Goal: Transaction & Acquisition: Purchase product/service

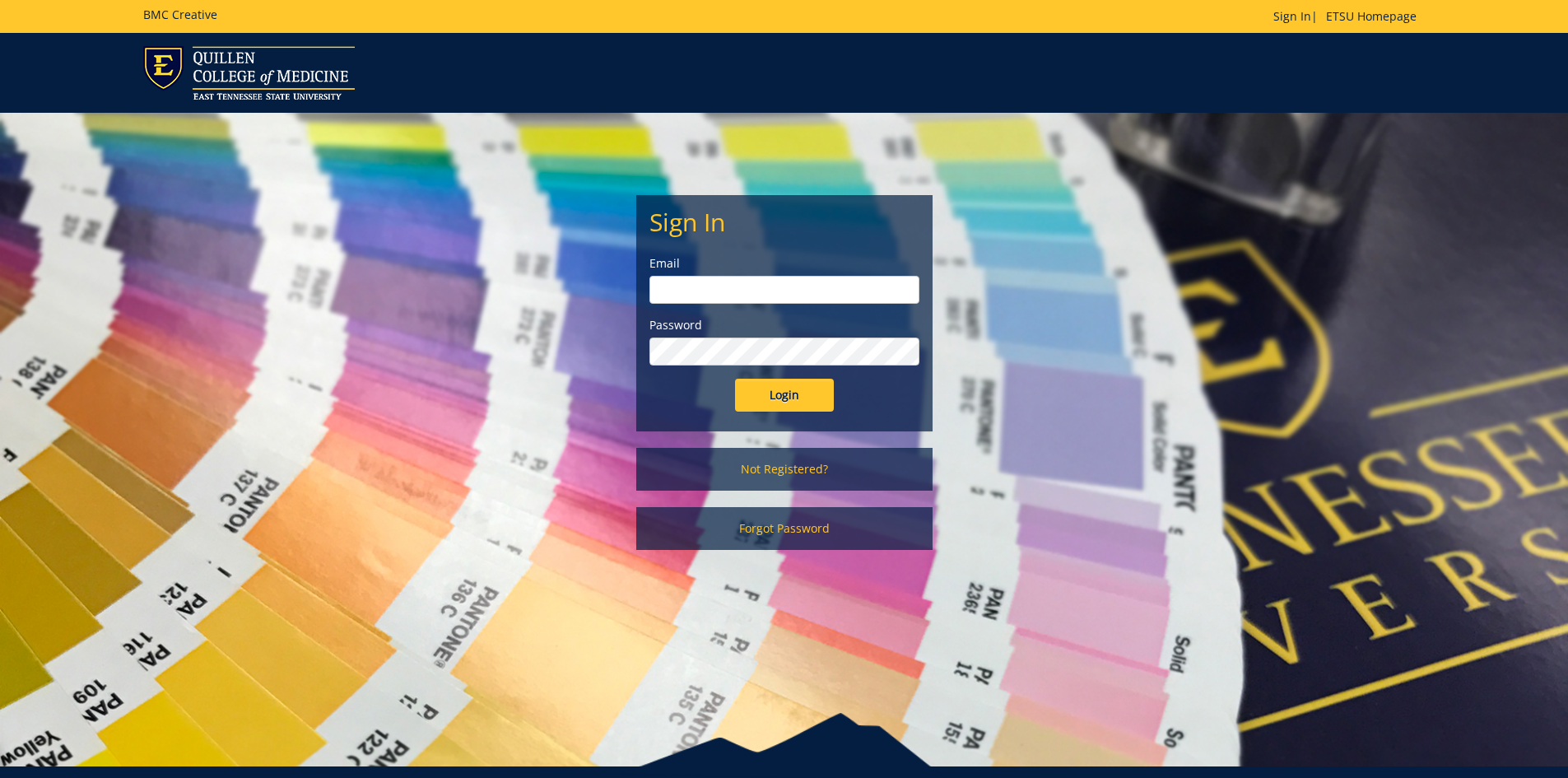
drag, startPoint x: 316, startPoint y: 218, endPoint x: 366, endPoint y: 817, distance: 601.1
click at [733, 297] on input "email" at bounding box center [784, 289] width 270 height 28
type input "smithje@etsu.edu"
click at [735, 379] on input "Login" at bounding box center [784, 395] width 99 height 33
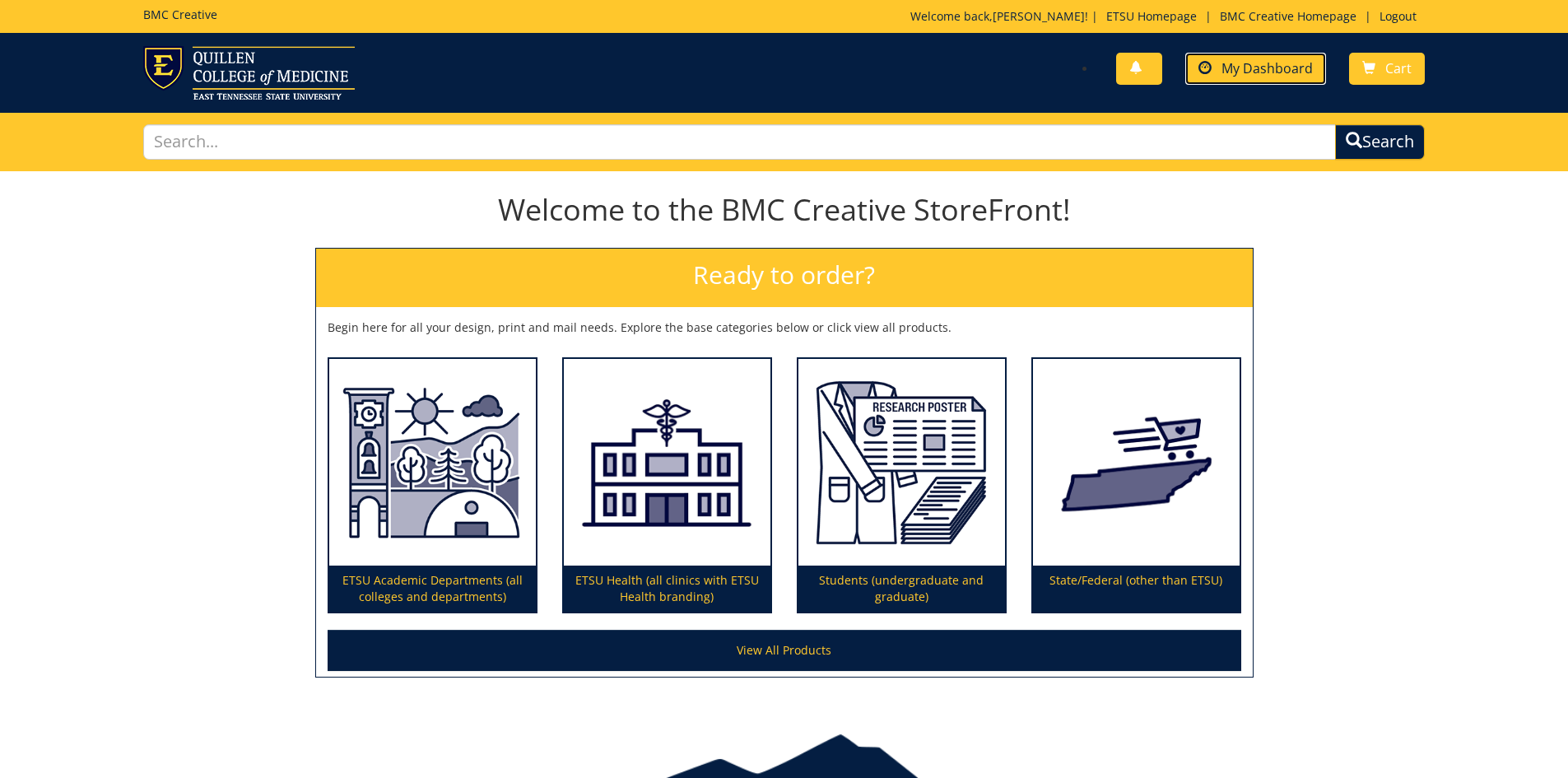
click at [1240, 83] on link "My Dashboard" at bounding box center [1256, 69] width 141 height 32
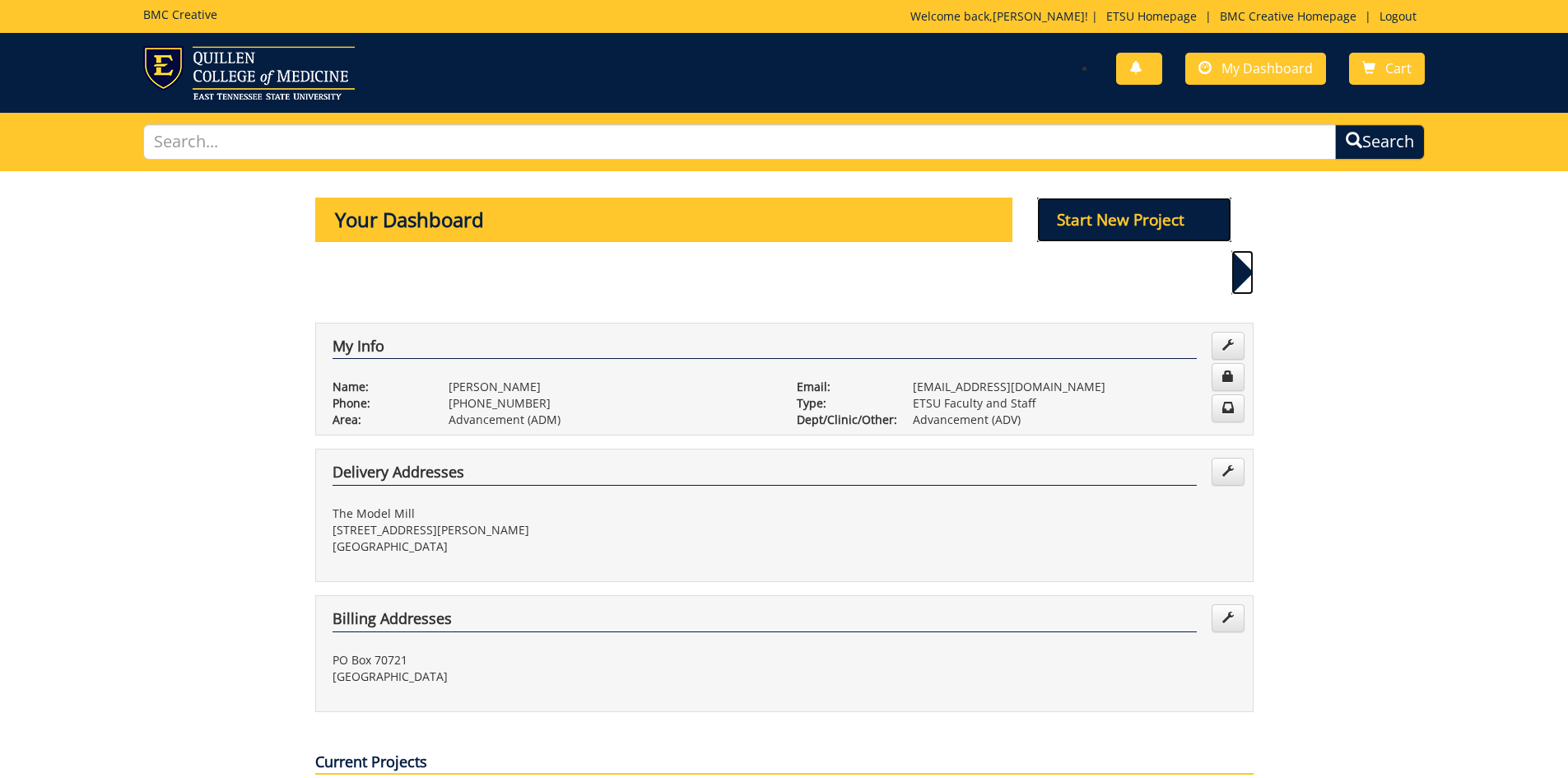
click at [1088, 213] on p "Start New Project" at bounding box center [1134, 219] width 194 height 45
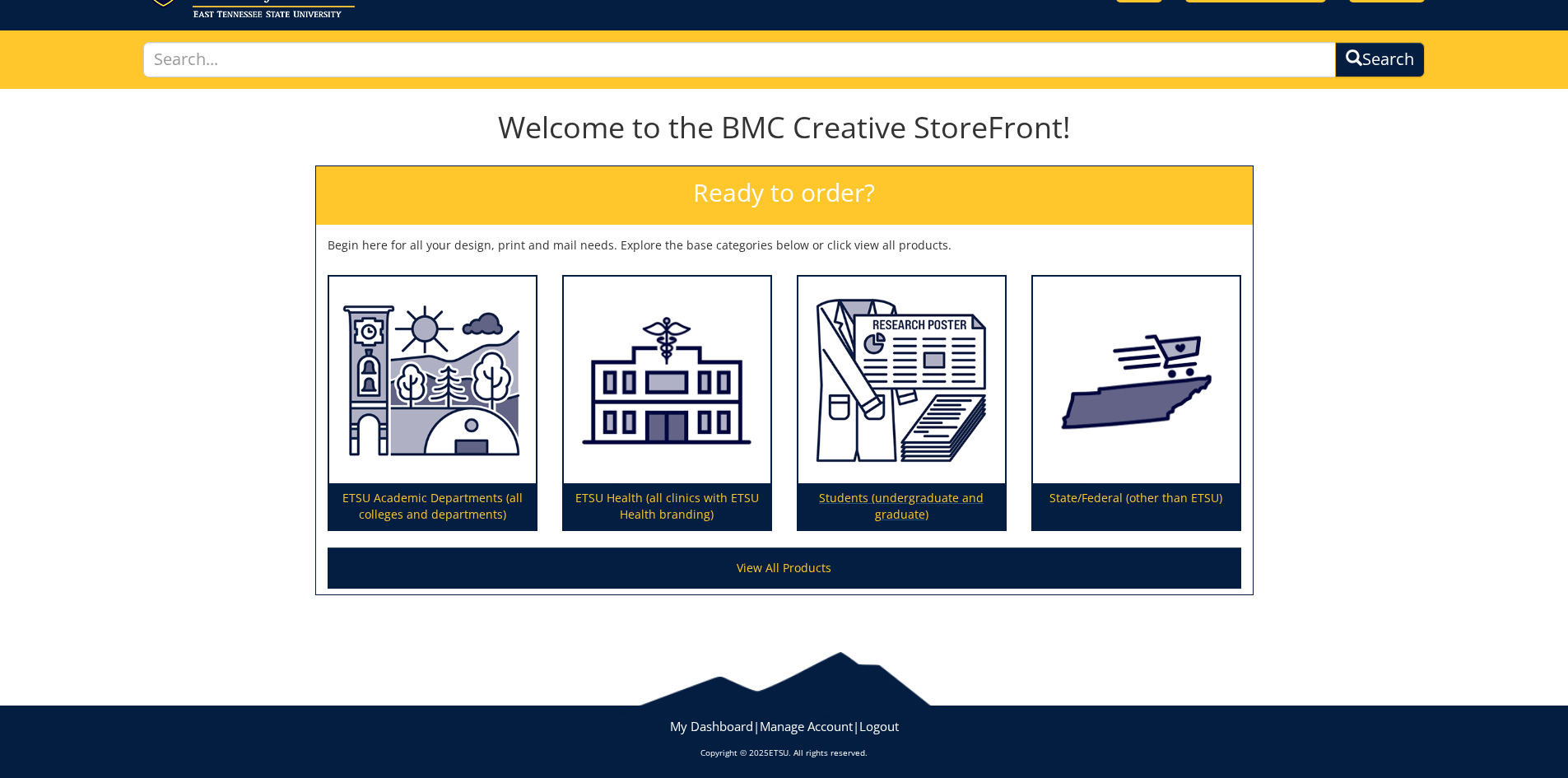
scroll to position [87, 0]
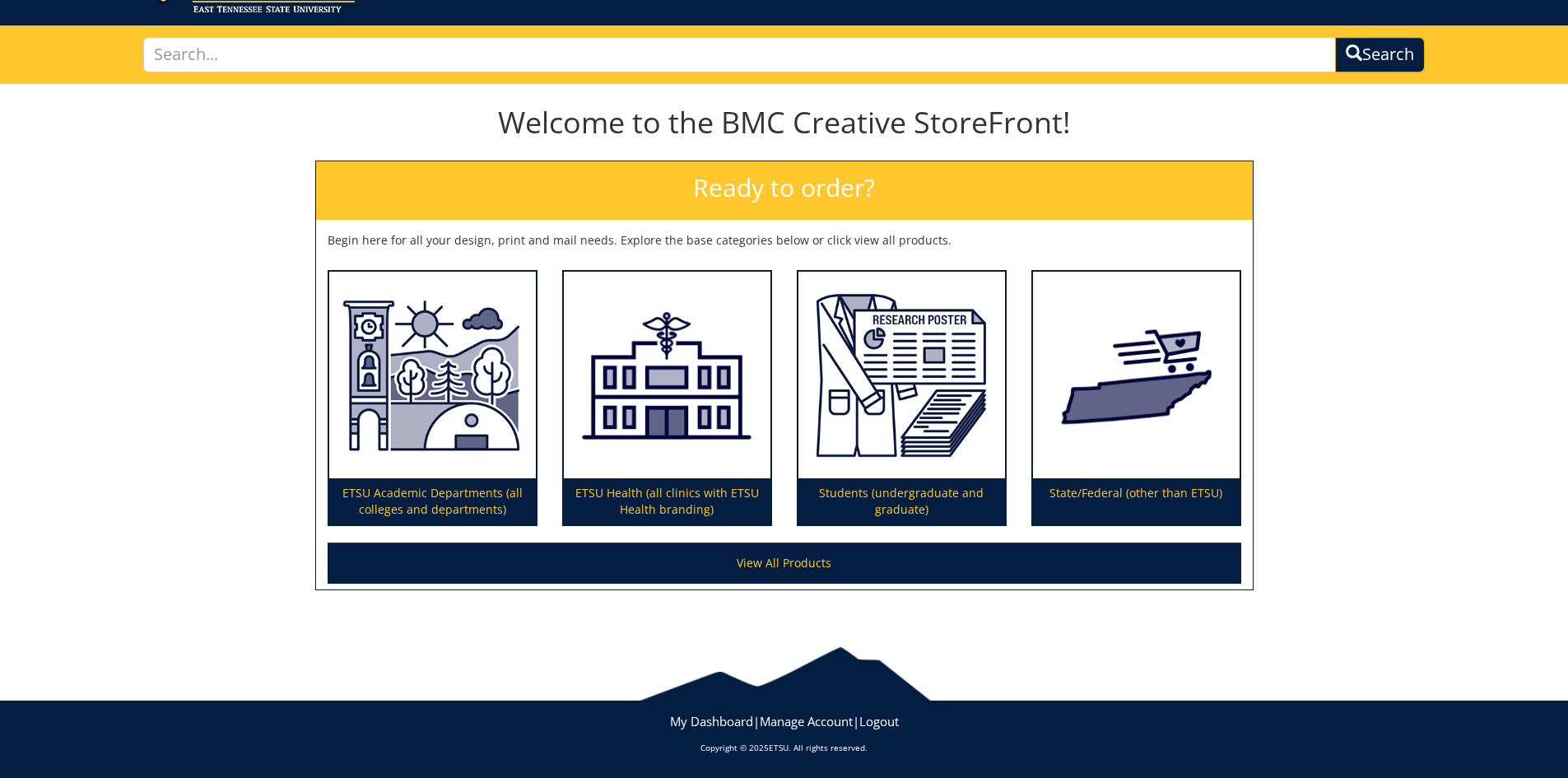
drag, startPoint x: 857, startPoint y: 212, endPoint x: 925, endPoint y: 155, distance: 88.7
click at [857, 211] on h2 "Ready to order?" at bounding box center [784, 191] width 936 height 59
click at [431, 460] on img at bounding box center [433, 375] width 207 height 208
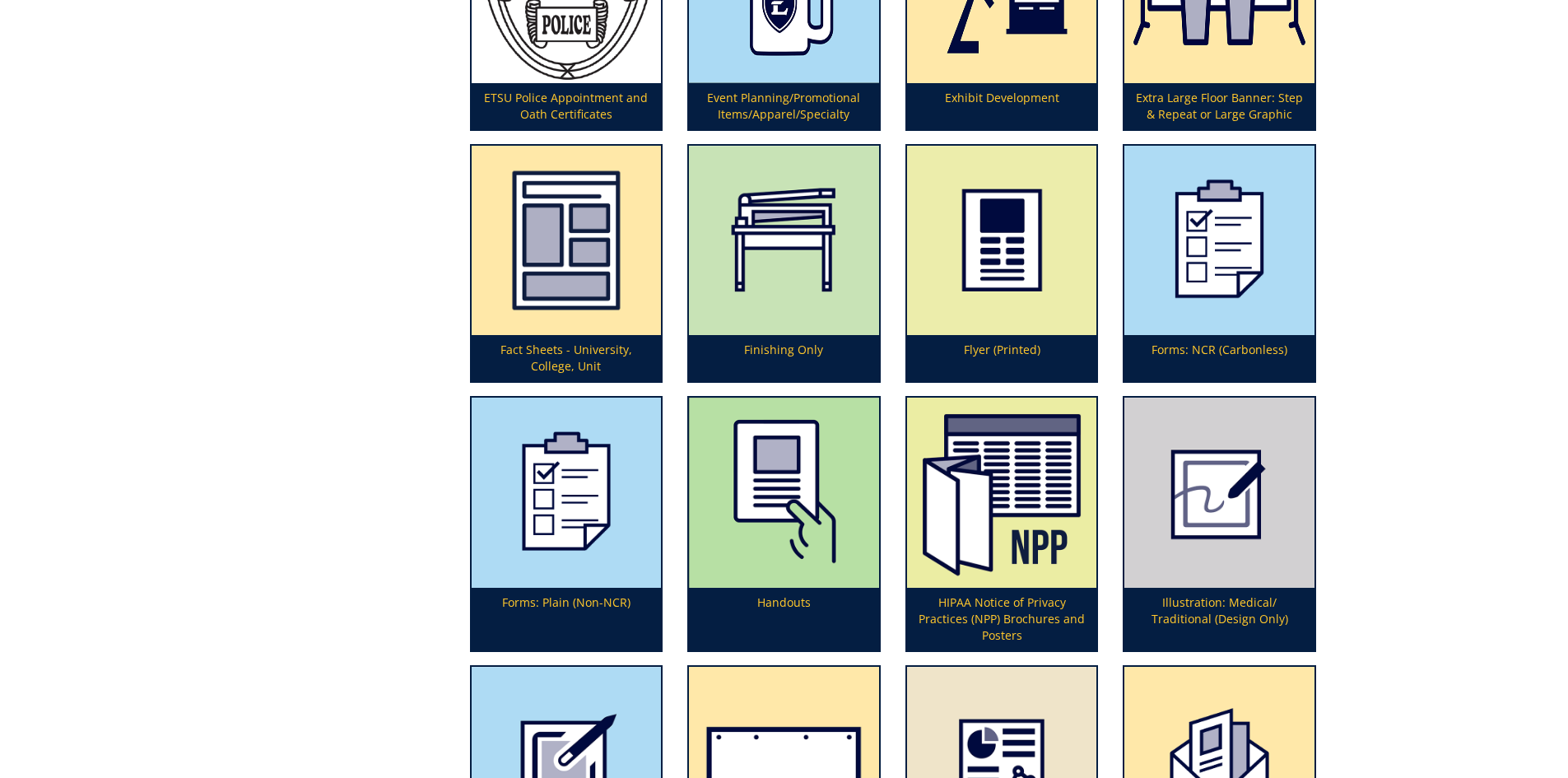
scroll to position [2256, 0]
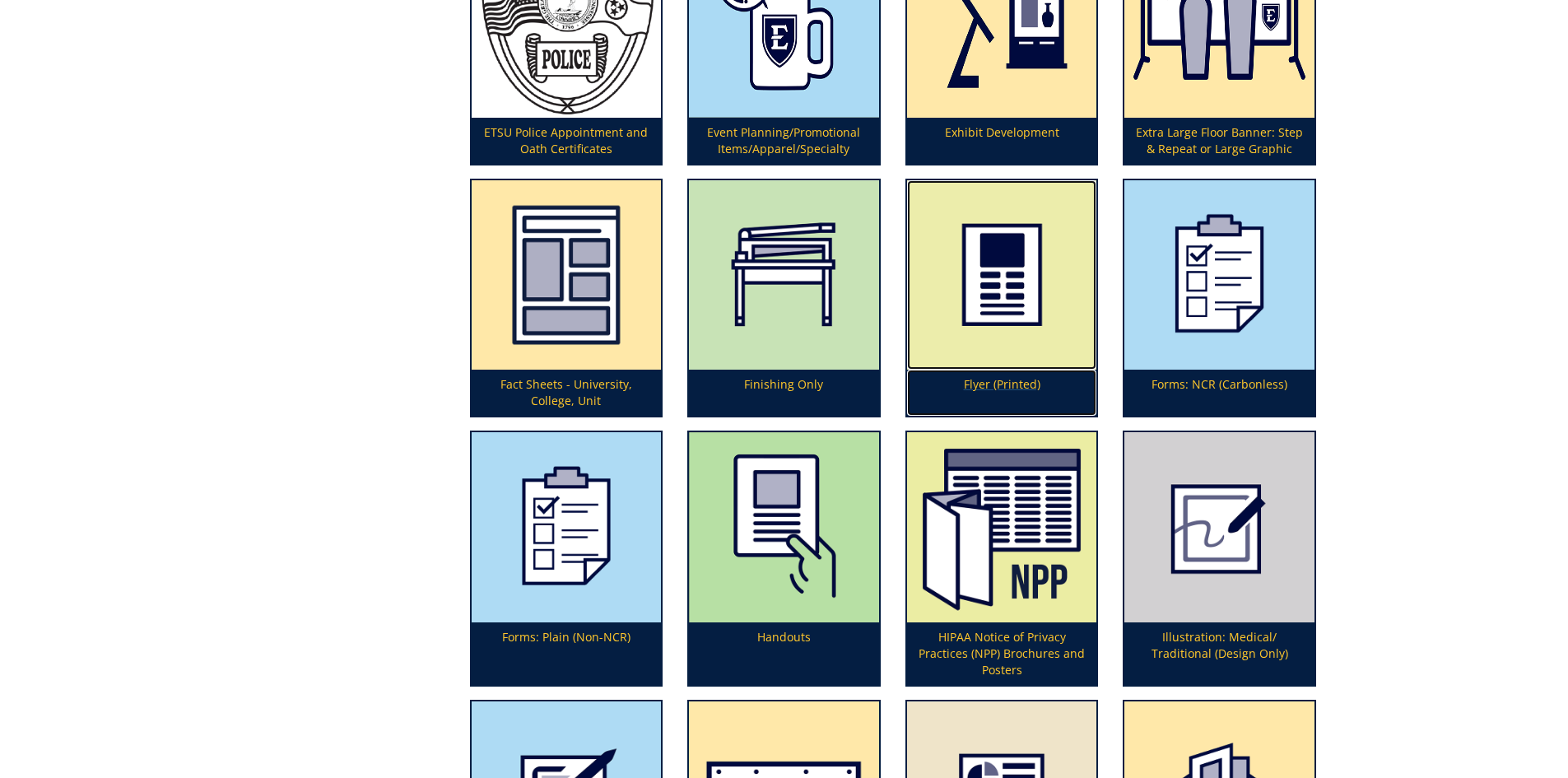
click at [1048, 317] on img at bounding box center [1002, 276] width 190 height 190
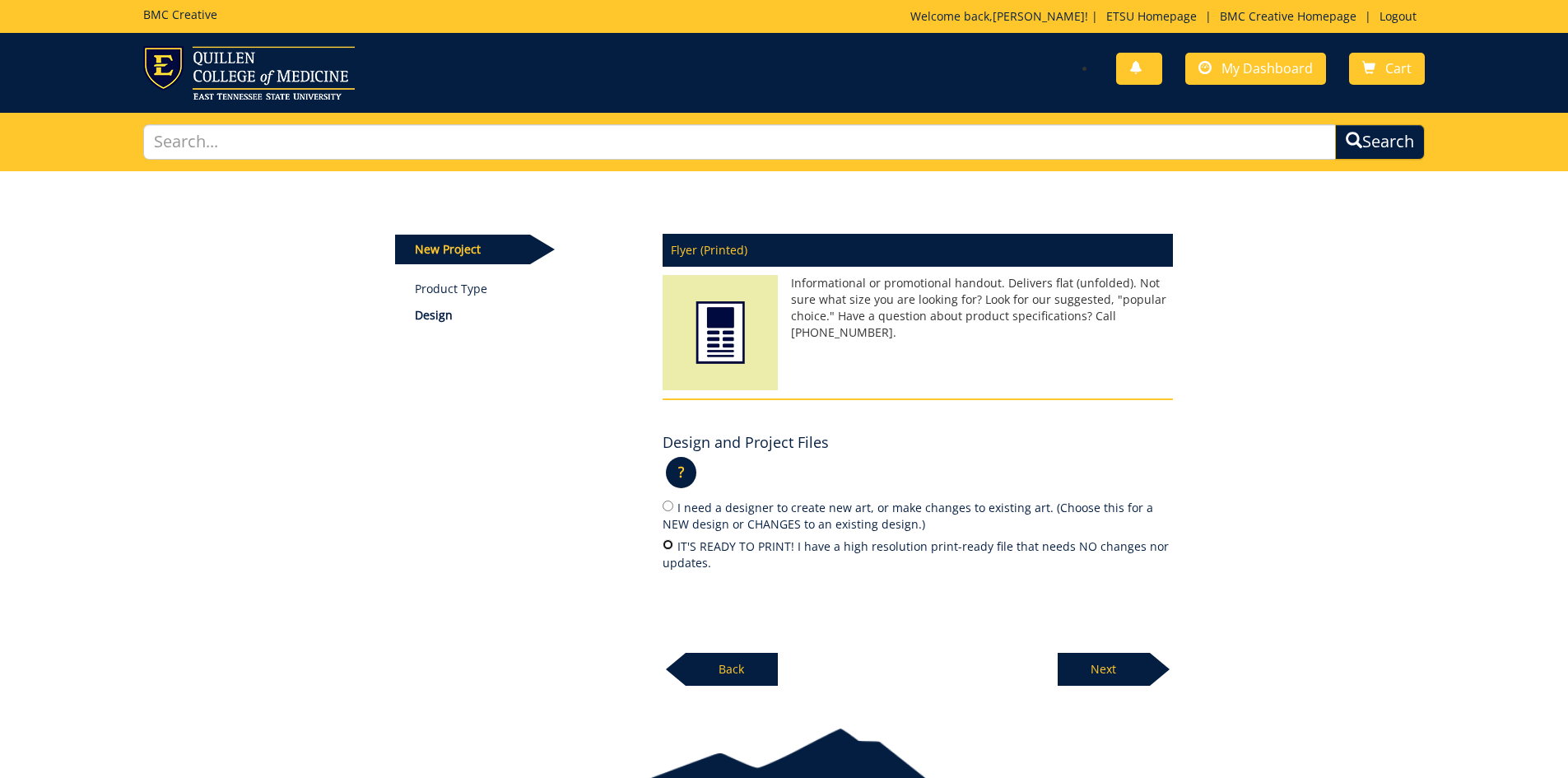
click at [669, 547] on input "IT'S READY TO PRINT! I have a high resolution print-ready file that needs NO ch…" at bounding box center [668, 544] width 11 height 11
radio input "true"
click at [1093, 664] on p "Next" at bounding box center [1104, 669] width 92 height 33
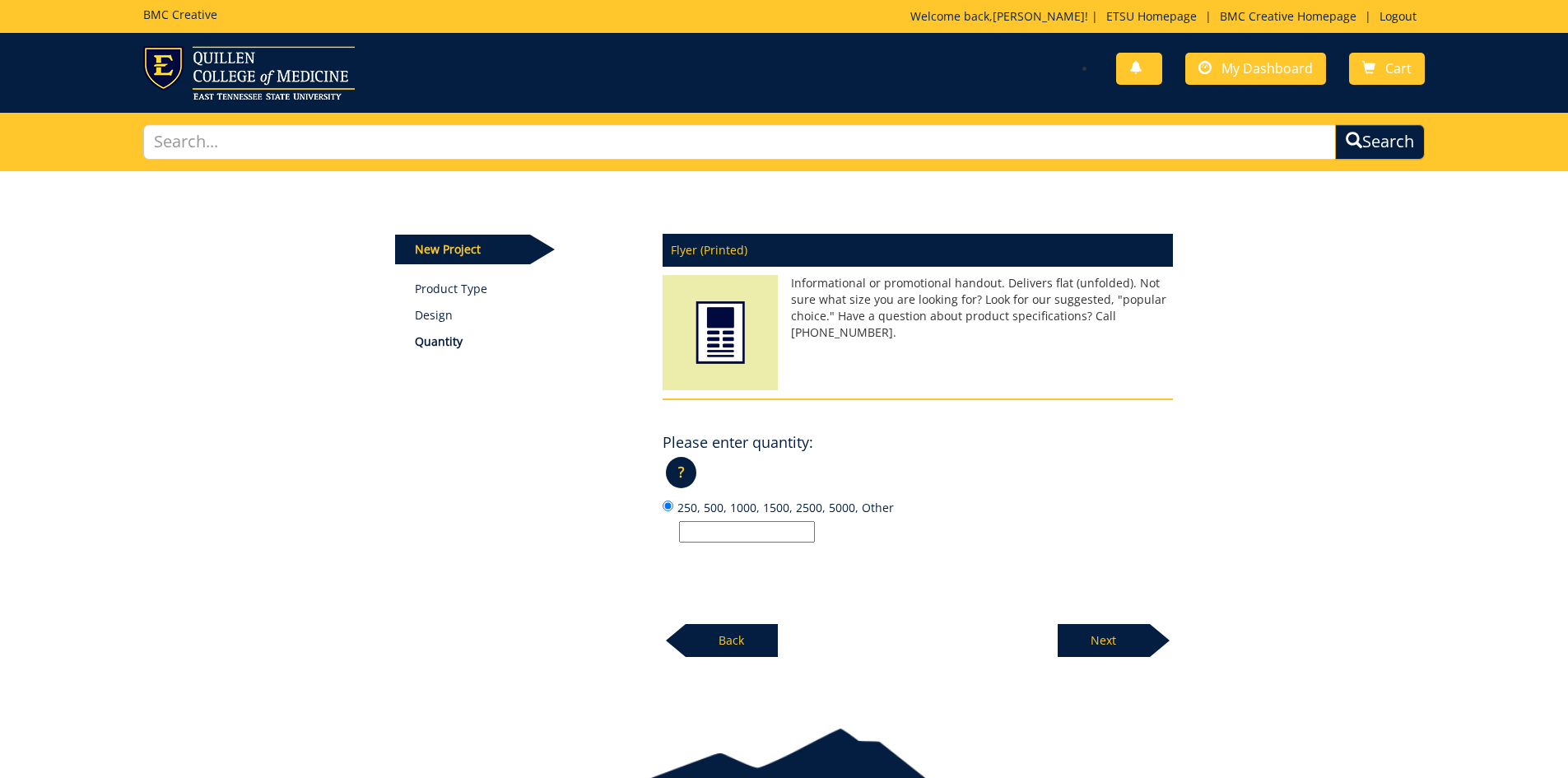
click at [710, 535] on input "250, 500, 1000, 1500, 2500, 5000, Other" at bounding box center [747, 531] width 136 height 21
type input "100"
click at [1078, 643] on p "Next" at bounding box center [1104, 640] width 92 height 33
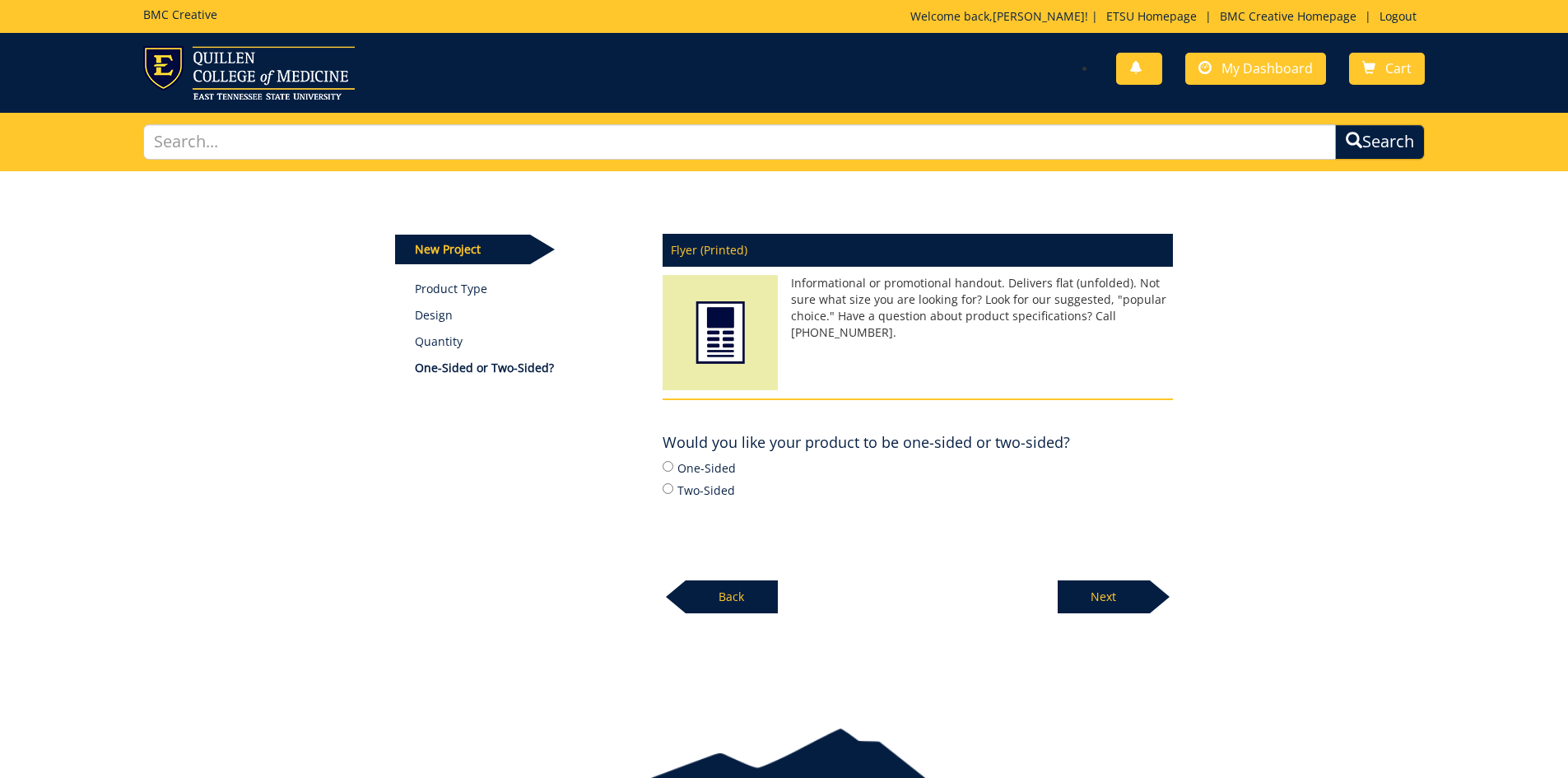
click at [715, 482] on label "Two-Sided" at bounding box center [918, 490] width 511 height 18
click at [674, 483] on input "Two-Sided" at bounding box center [668, 488] width 11 height 11
radio input "true"
click at [1075, 591] on p "Next" at bounding box center [1104, 597] width 92 height 33
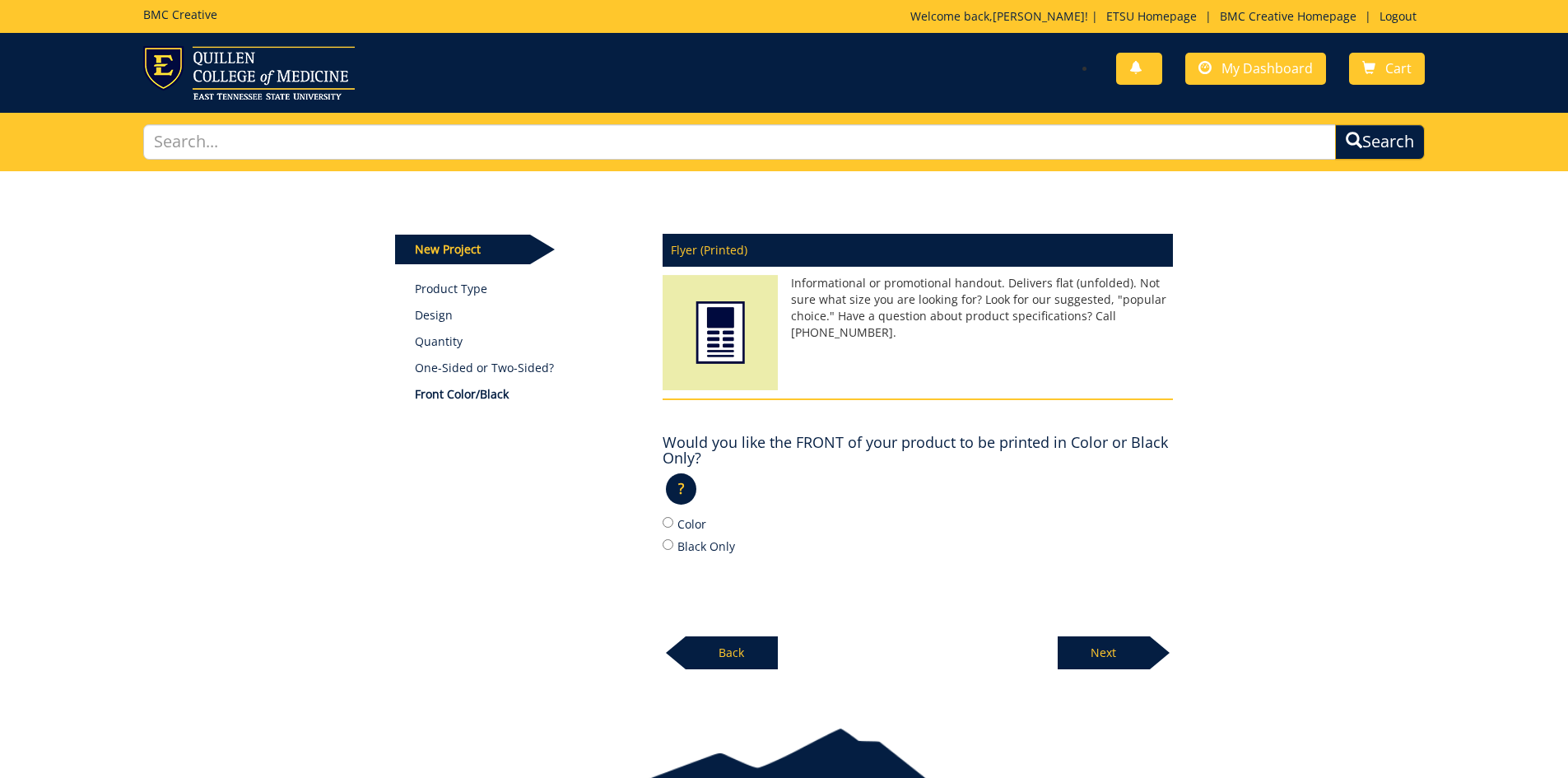
click at [700, 528] on label "Color" at bounding box center [918, 523] width 511 height 18
click at [674, 528] on input "Color" at bounding box center [668, 522] width 11 height 11
radio input "true"
drag, startPoint x: 1061, startPoint y: 643, endPoint x: 1078, endPoint y: 650, distance: 18.4
click at [1078, 650] on p "Next" at bounding box center [1104, 653] width 92 height 33
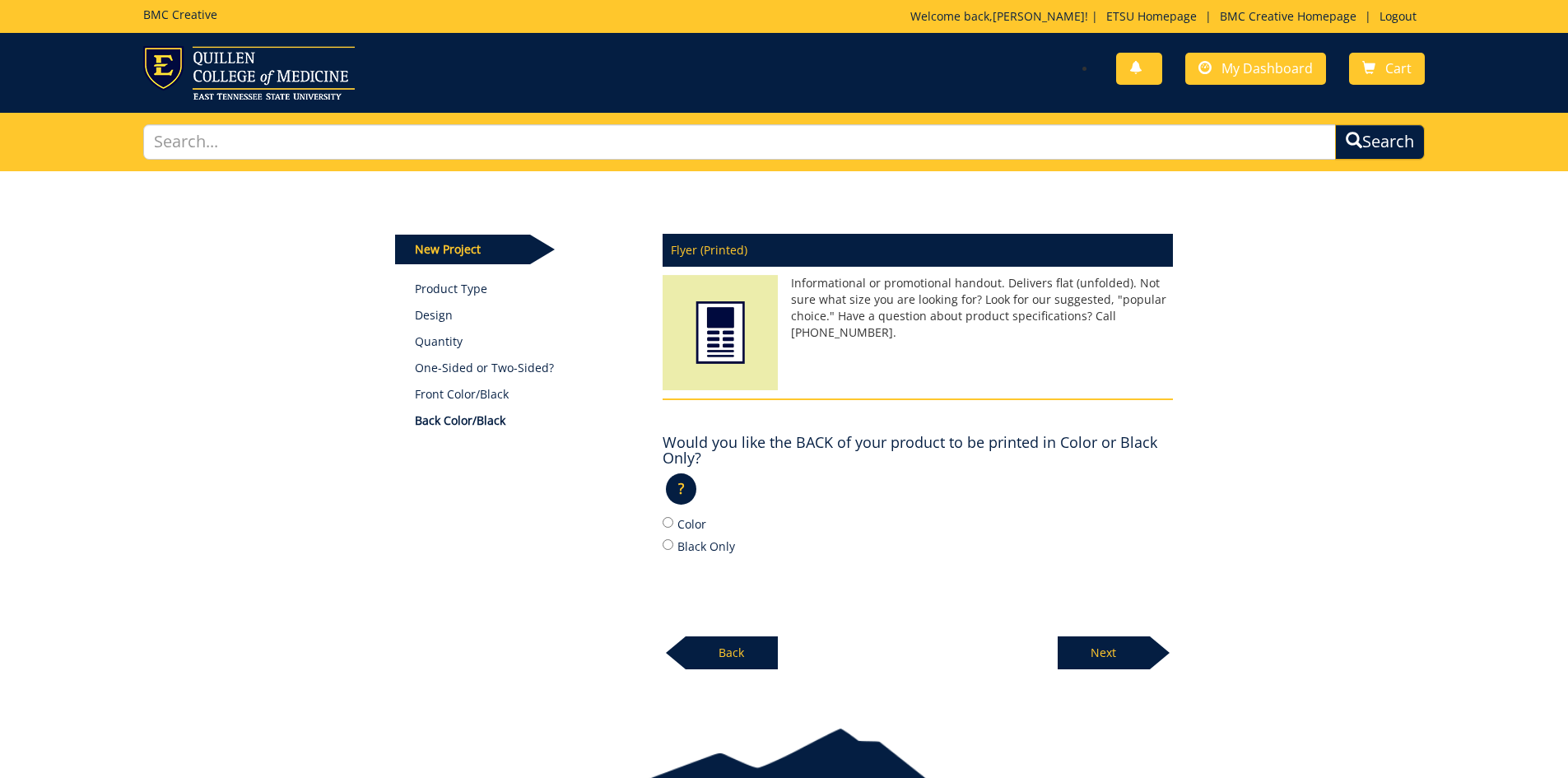
click at [658, 520] on div "Flyer (Printed) Informational or promotional handout. Delivers flat (unfolded).…" at bounding box center [917, 447] width 535 height 446
click at [646, 519] on div "New Project Product Type Design Quantity One-Sided or Two-Sided? Front Color/Bl…" at bounding box center [784, 421] width 802 height 499
click at [666, 524] on input "Color" at bounding box center [668, 522] width 11 height 11
radio input "true"
click at [1072, 659] on p "Next" at bounding box center [1104, 653] width 92 height 33
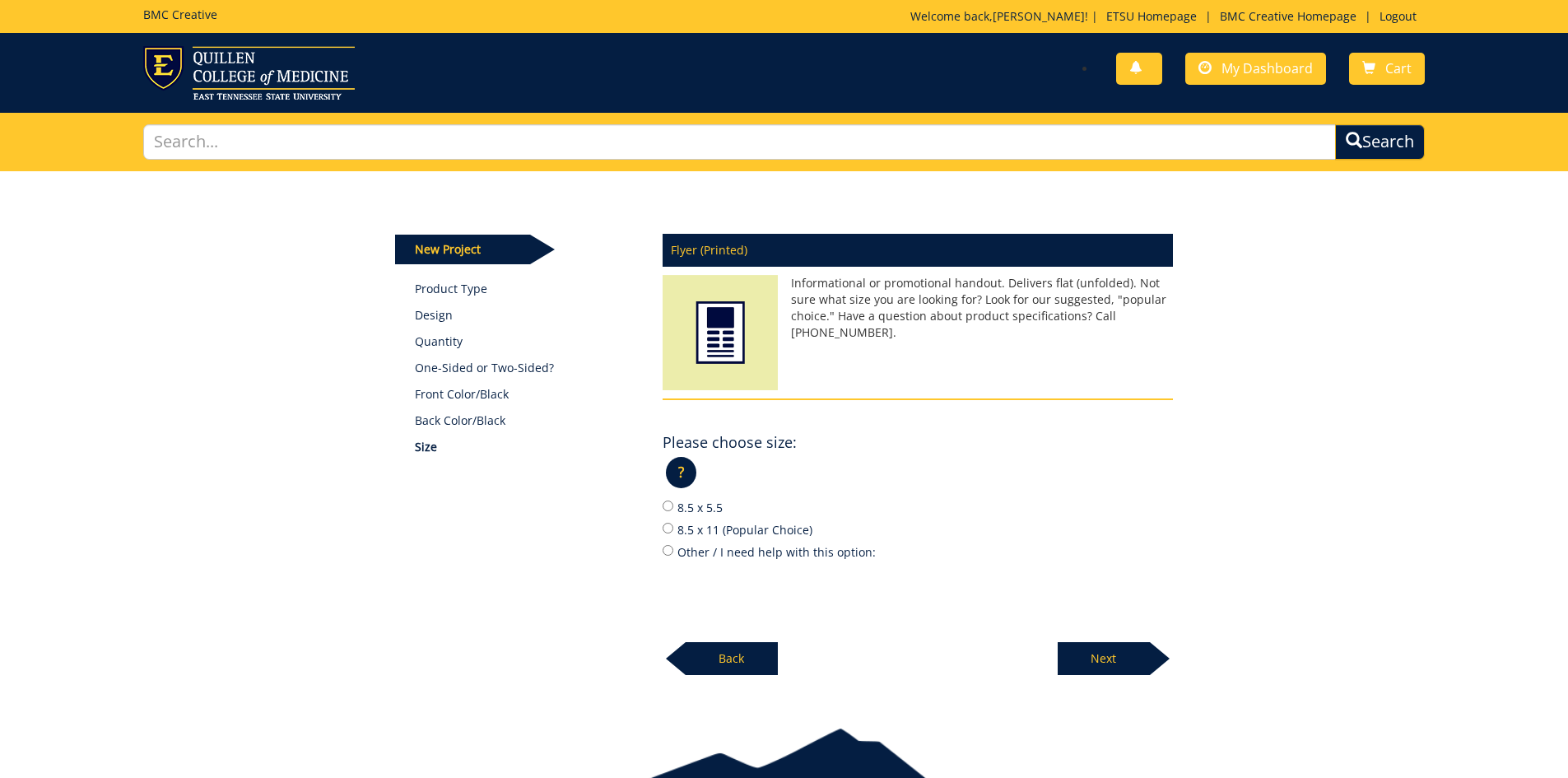
click at [718, 533] on label "8.5 x 11 (Popular Choice)" at bounding box center [918, 529] width 511 height 18
click at [674, 533] on input "8.5 x 11 (Popular Choice)" at bounding box center [668, 528] width 11 height 11
radio input "true"
click at [1112, 666] on p "Next" at bounding box center [1104, 658] width 92 height 33
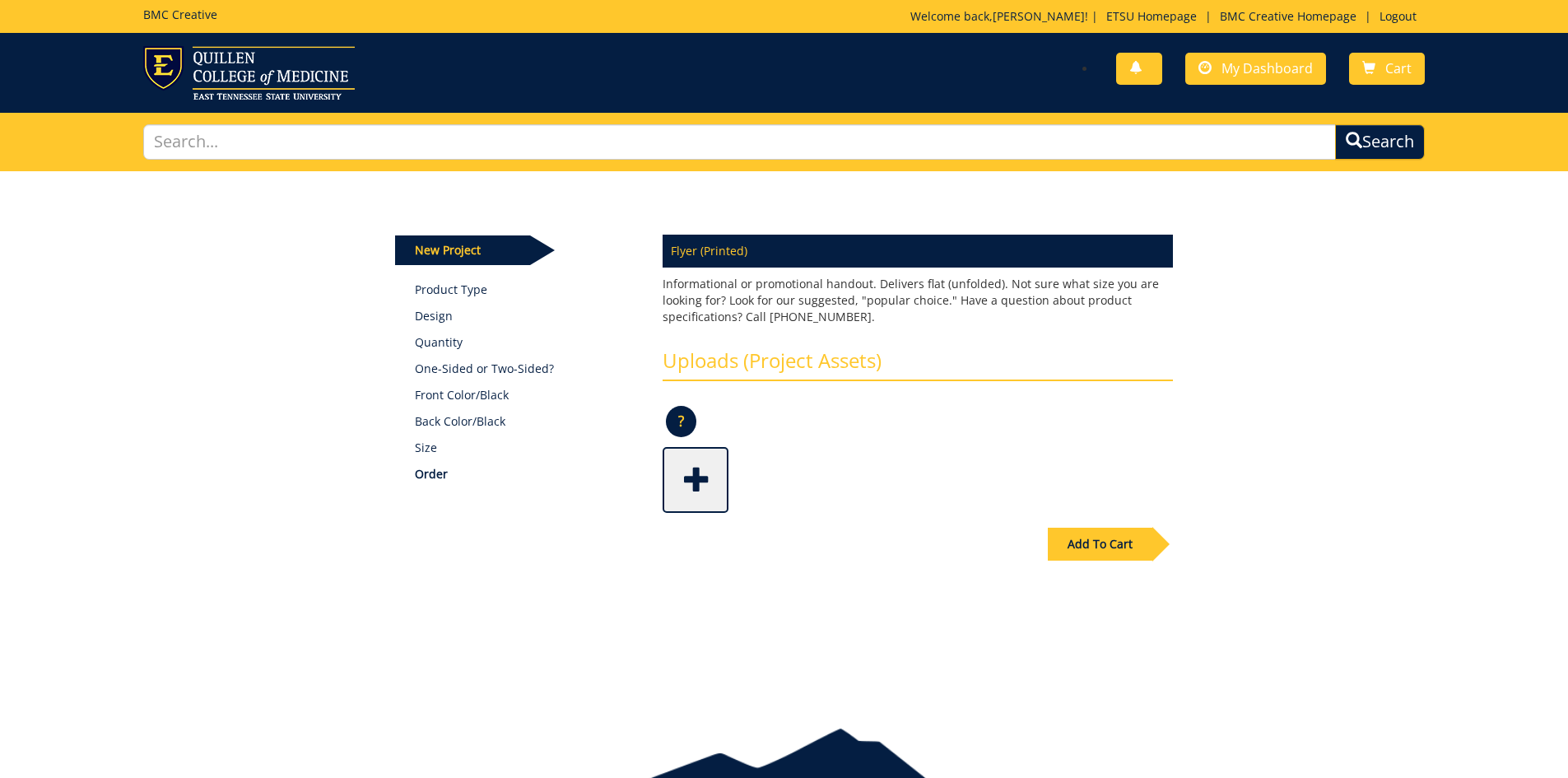
click at [687, 492] on span at bounding box center [697, 478] width 66 height 58
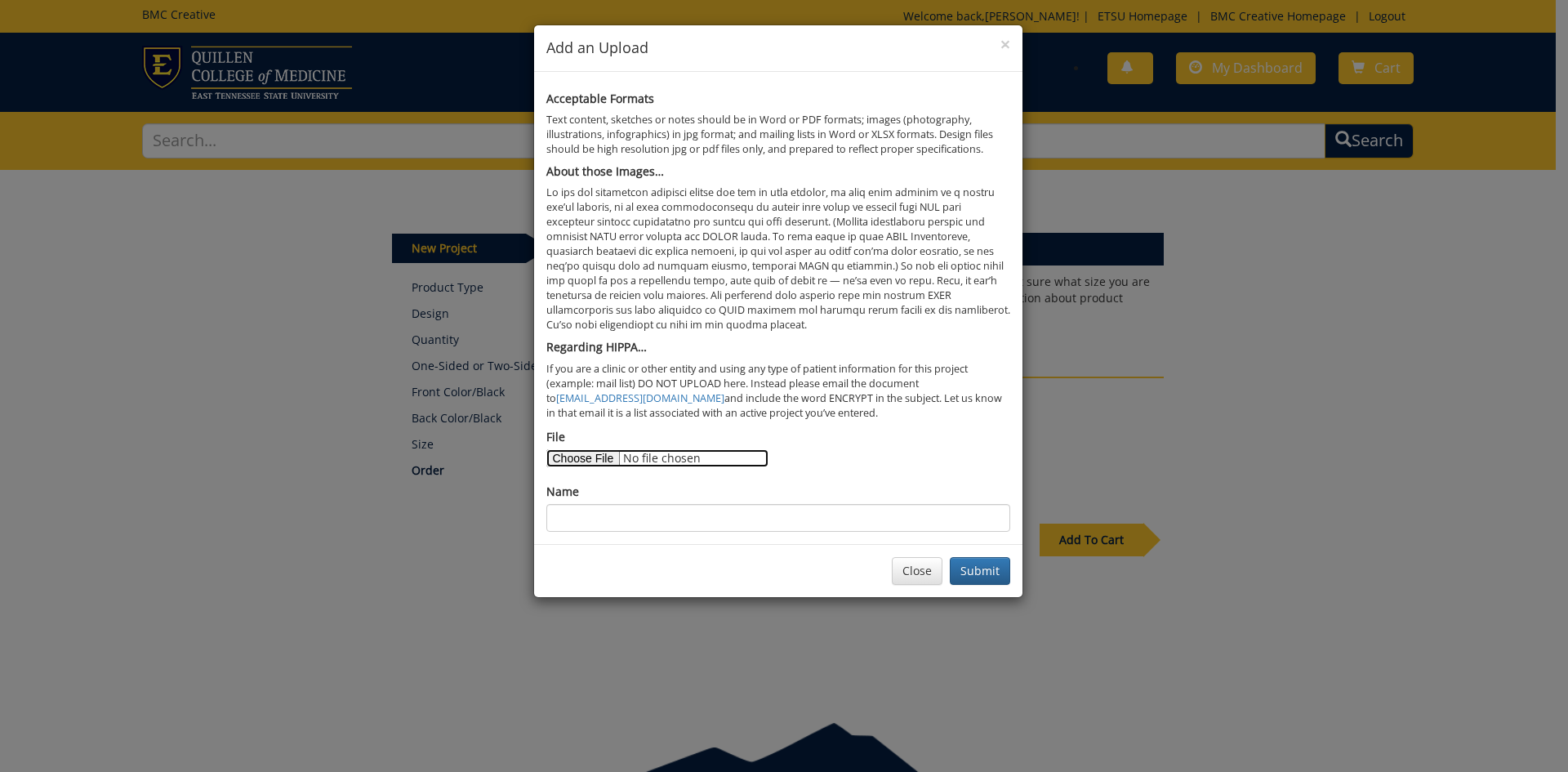
click at [594, 452] on input "File" at bounding box center [657, 459] width 222 height 18
type input "C:\fakepath\Academic Building Flyer 7 25.pdf"
click at [617, 458] on input "File" at bounding box center [657, 459] width 222 height 18
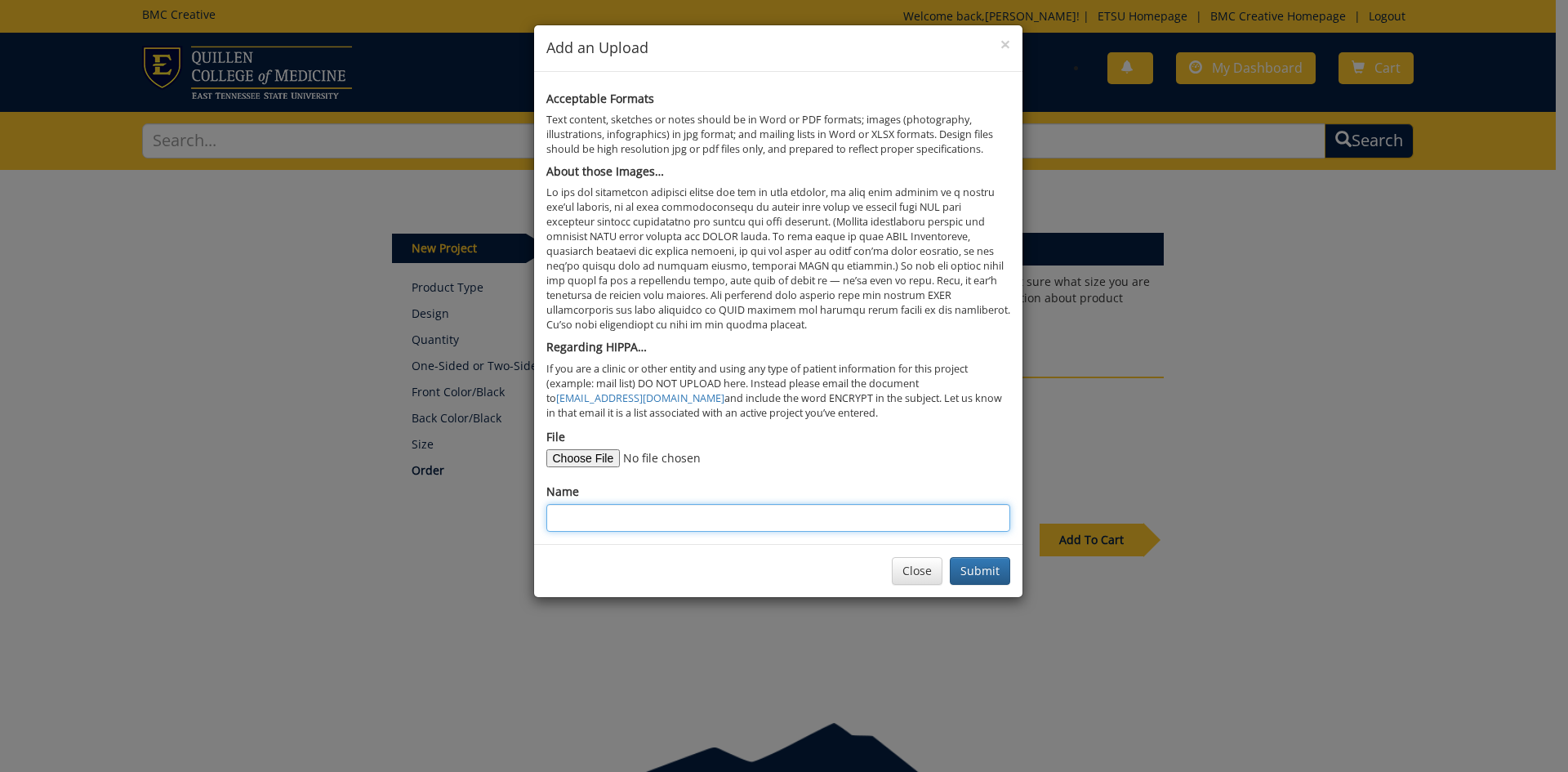
click at [637, 506] on input "Name" at bounding box center [778, 518] width 464 height 28
type input "academic flyer"
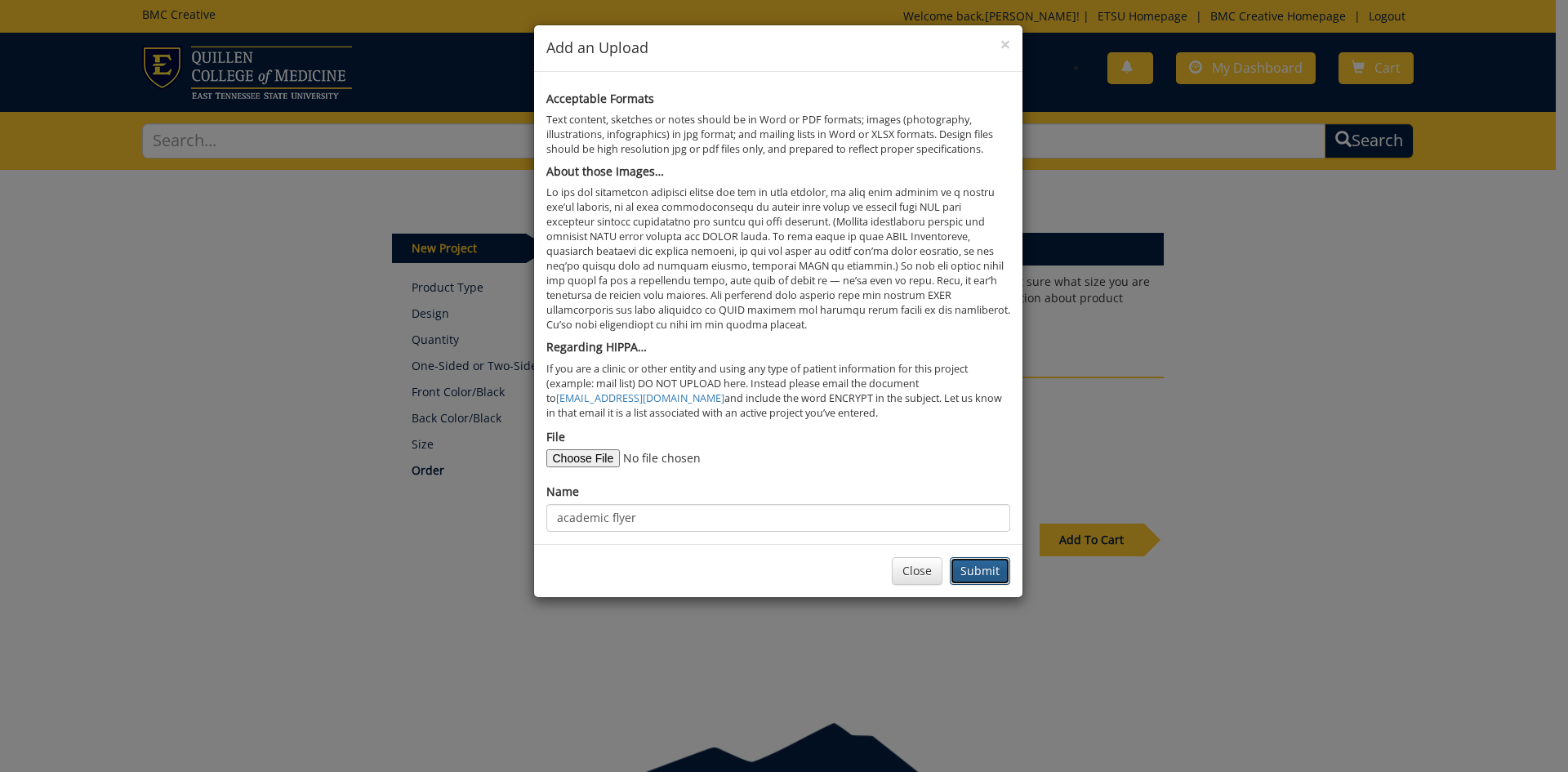
click at [976, 574] on button "Submit" at bounding box center [980, 570] width 61 height 28
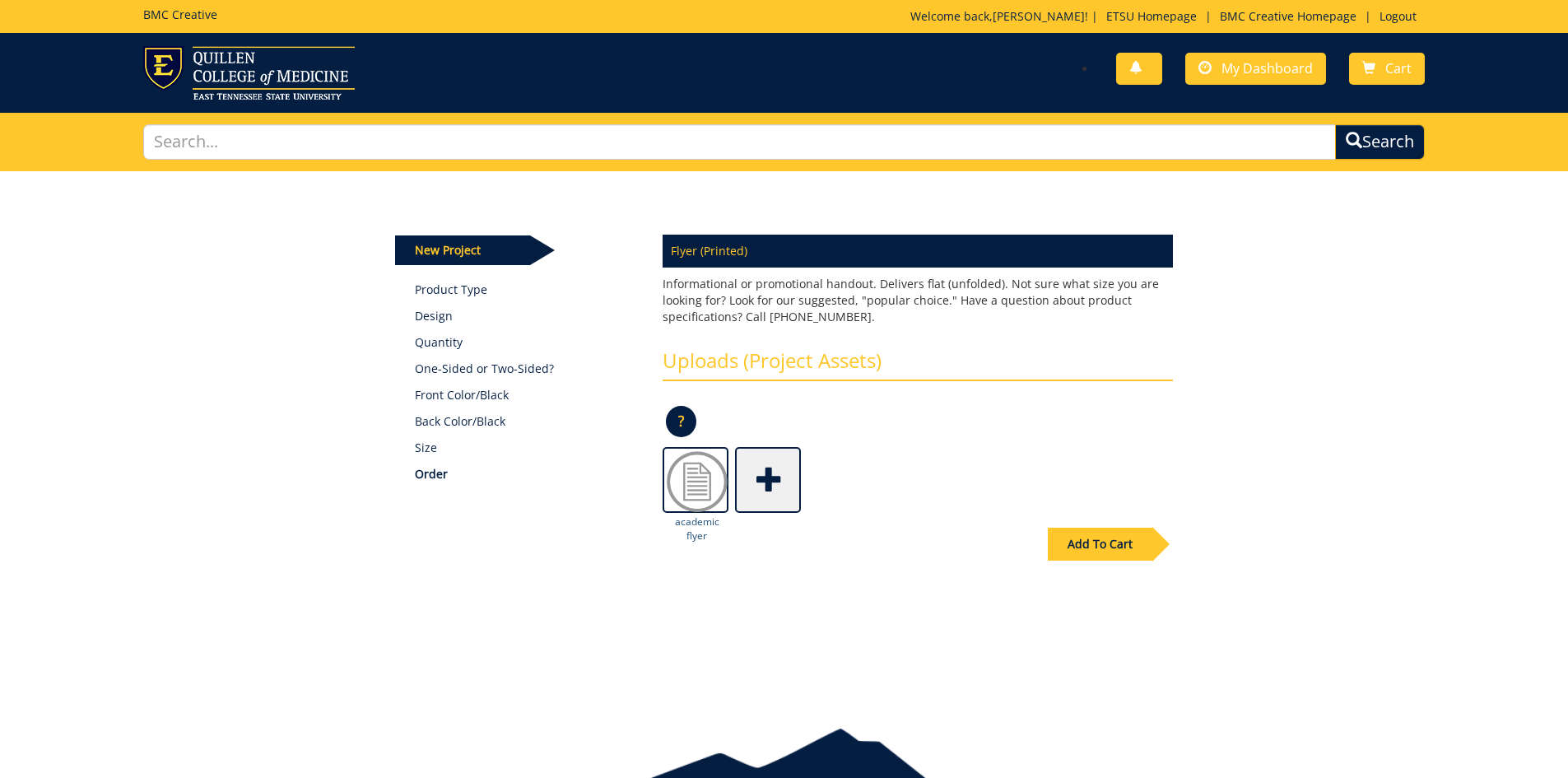
click at [679, 470] on img at bounding box center [697, 481] width 66 height 66
click at [695, 477] on img at bounding box center [697, 481] width 66 height 66
click at [1100, 555] on div "Add To Cart" at bounding box center [1100, 544] width 104 height 33
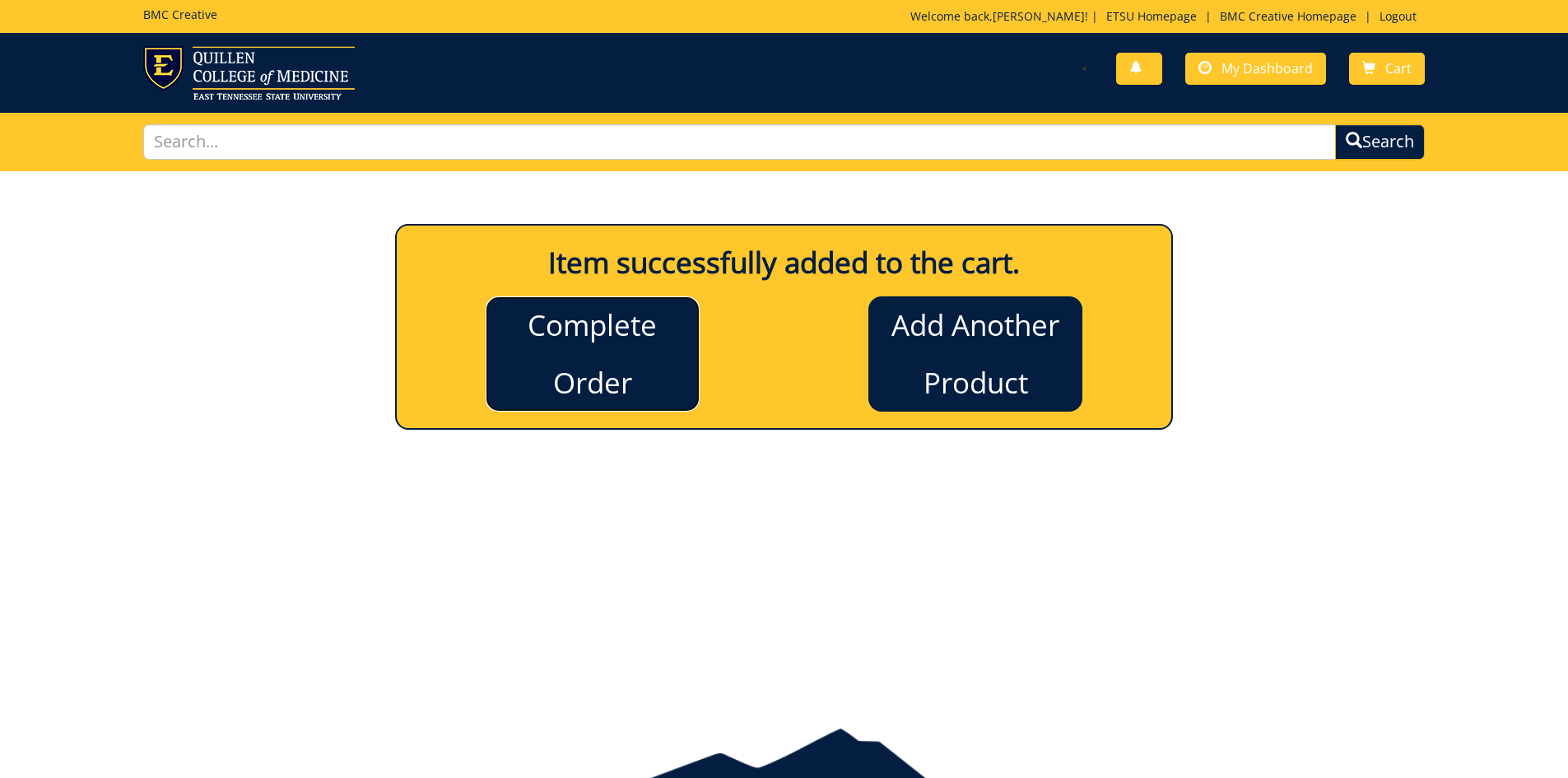
click at [628, 348] on link "Complete Order" at bounding box center [592, 354] width 214 height 115
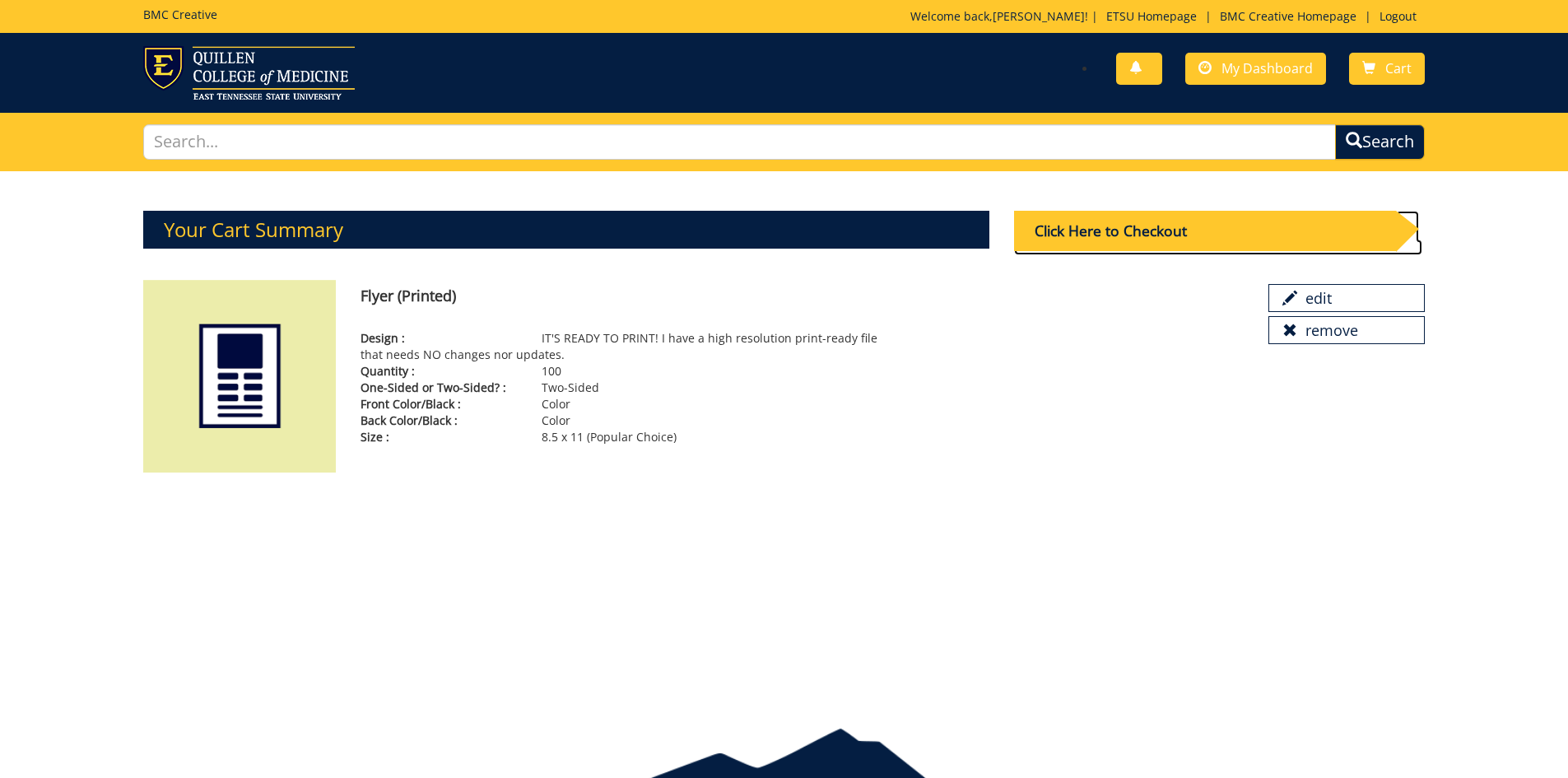
click at [1097, 215] on div "Click Here to Checkout" at bounding box center [1204, 231] width 382 height 40
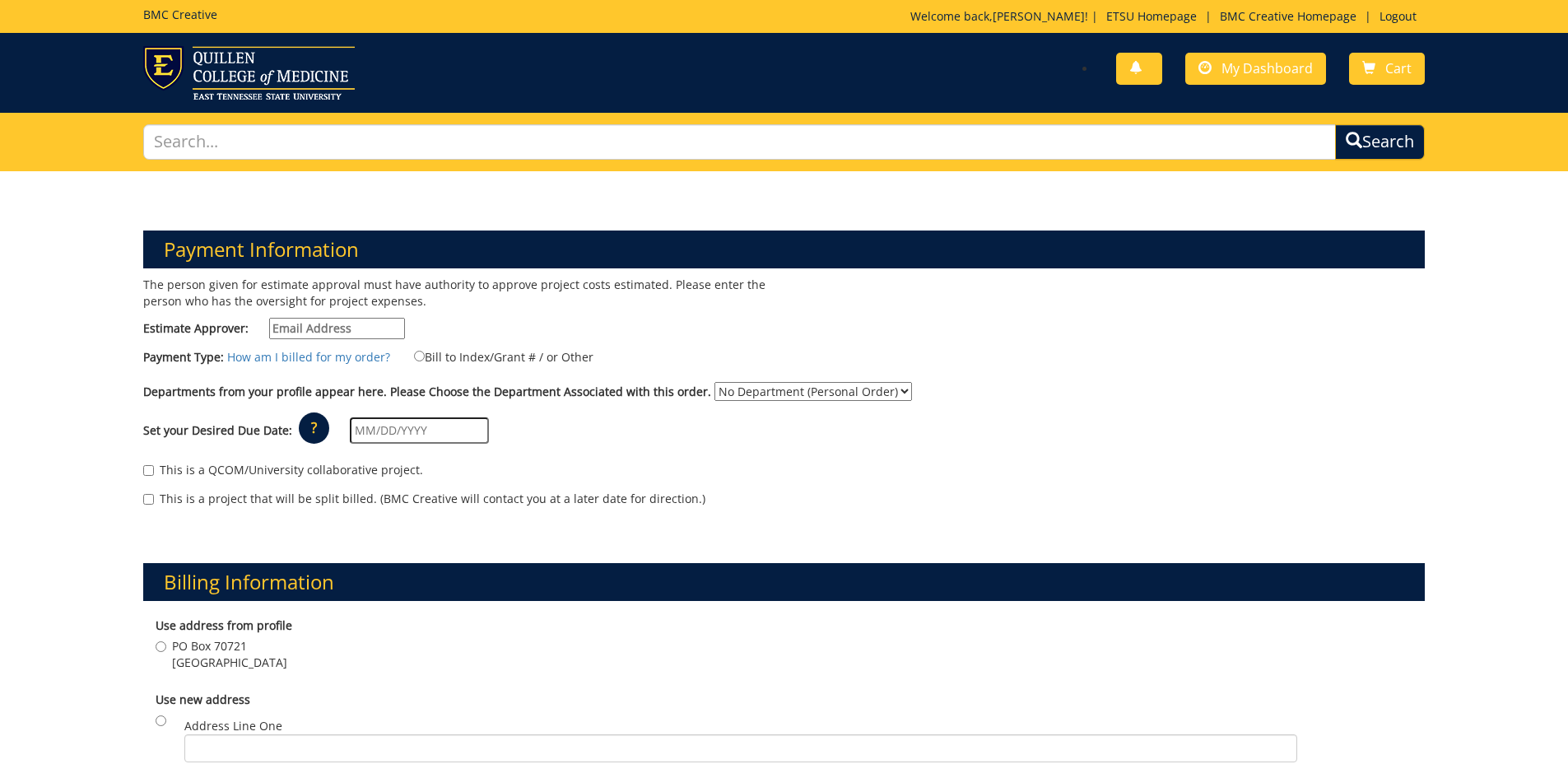
click at [337, 308] on p "The person given for estimate approval must have authority to approve project c…" at bounding box center [458, 292] width 629 height 33
click at [337, 311] on div "The person given for estimate approval must have authority to approve project c…" at bounding box center [458, 312] width 653 height 71
click at [335, 315] on div "The person given for estimate approval must have authority to approve project c…" at bounding box center [458, 312] width 653 height 71
click at [334, 324] on input "Estimate Approver:" at bounding box center [337, 328] width 136 height 21
type input "smithje@etsu.edu"
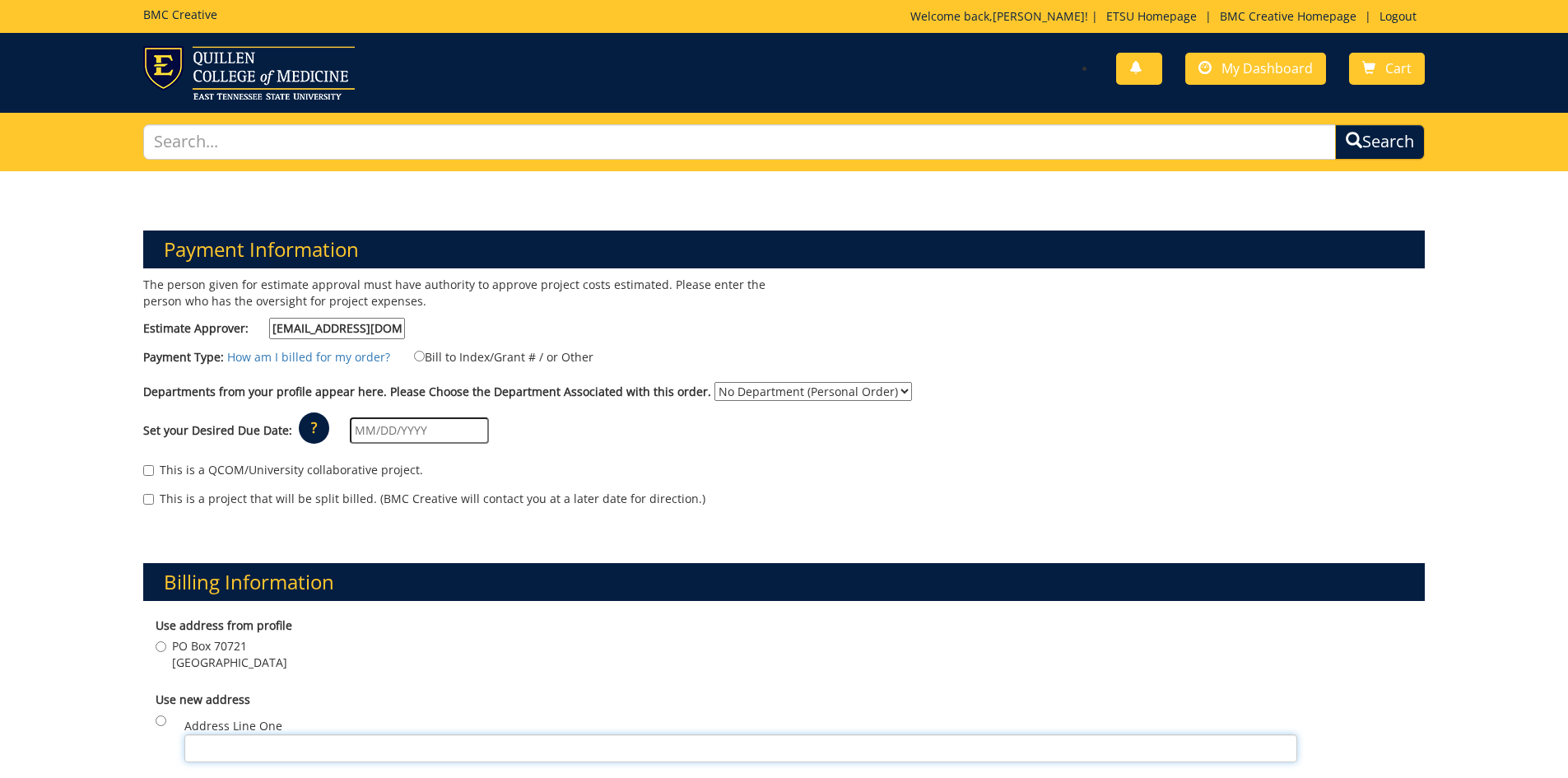
type input "2212 Lakeland Drive"
type input "Johnson City"
type input "37601"
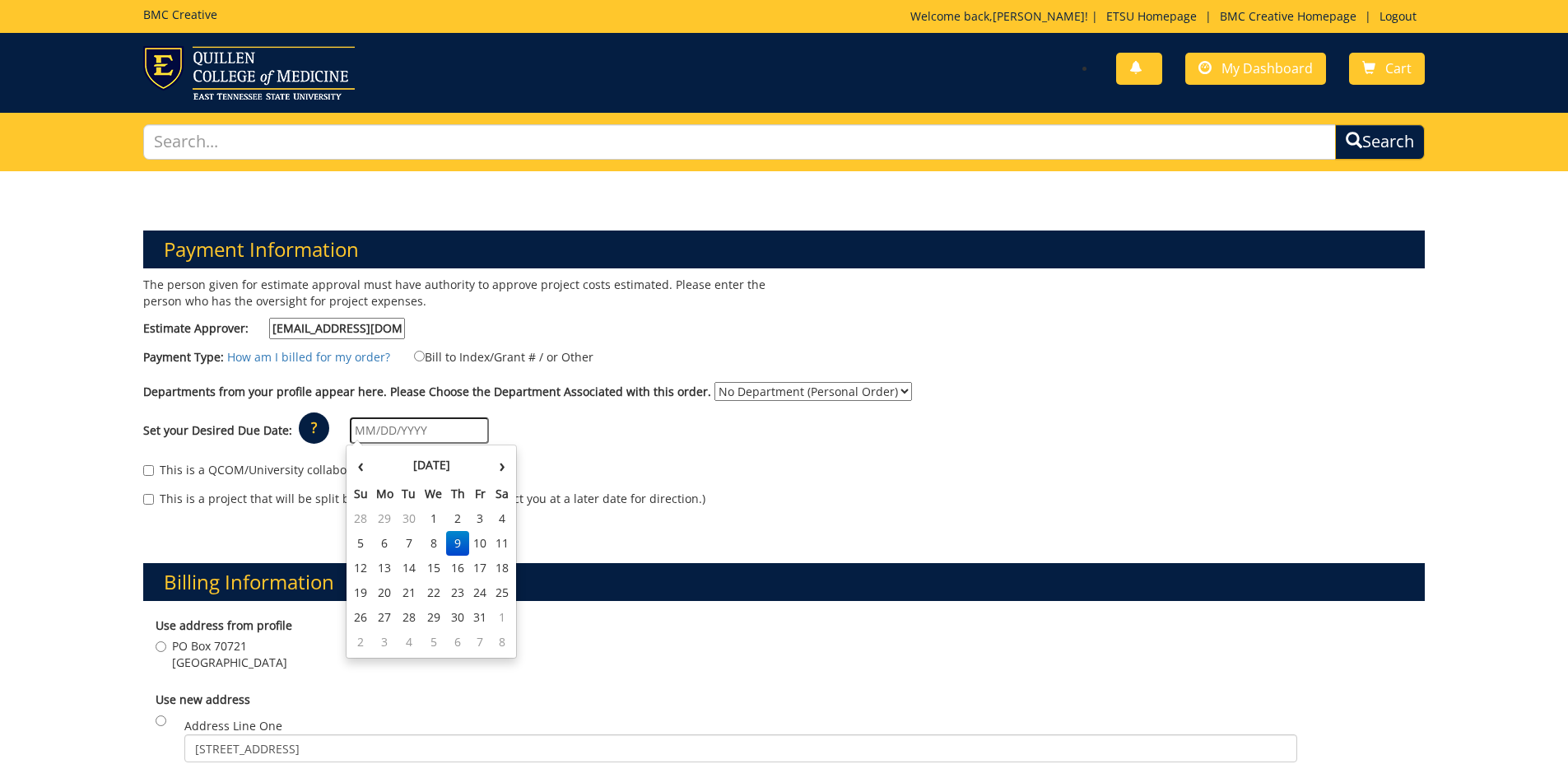
click at [384, 435] on input "text" at bounding box center [419, 430] width 139 height 26
click at [373, 466] on th "October 2025" at bounding box center [432, 465] width 119 height 33
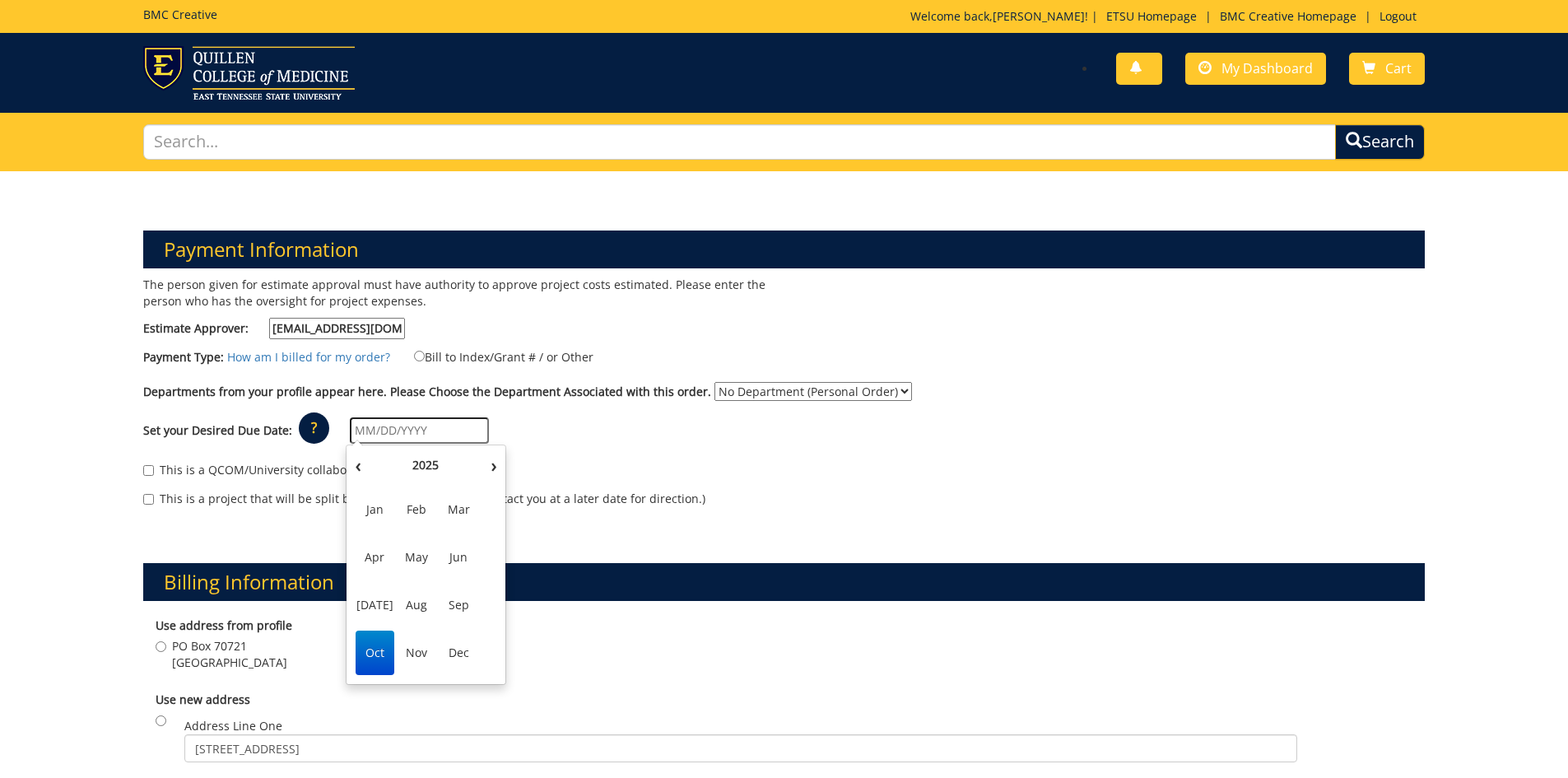
click at [380, 648] on span "Oct" at bounding box center [375, 653] width 39 height 45
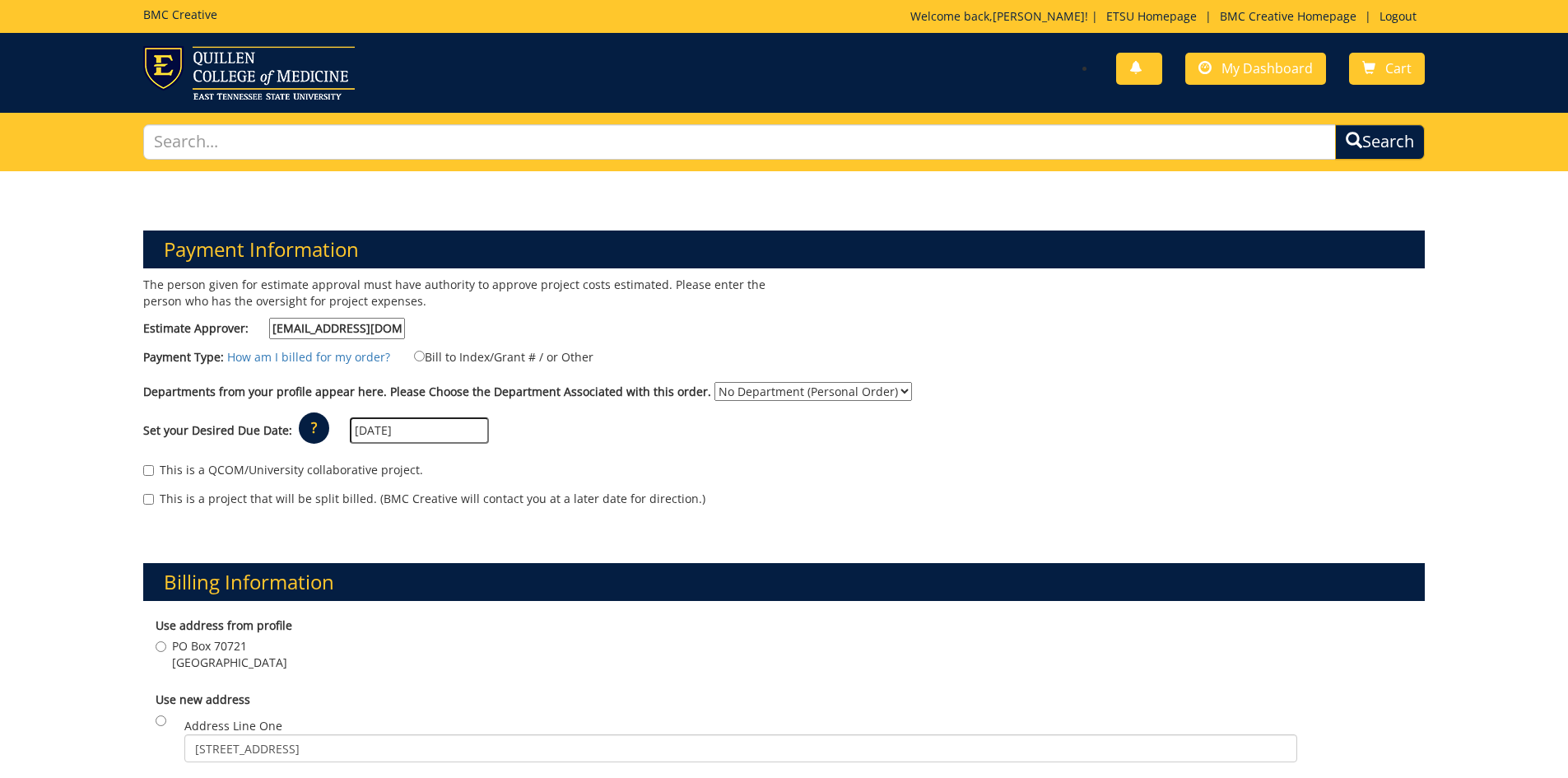
click at [444, 435] on input "[DATE]" at bounding box center [419, 430] width 139 height 26
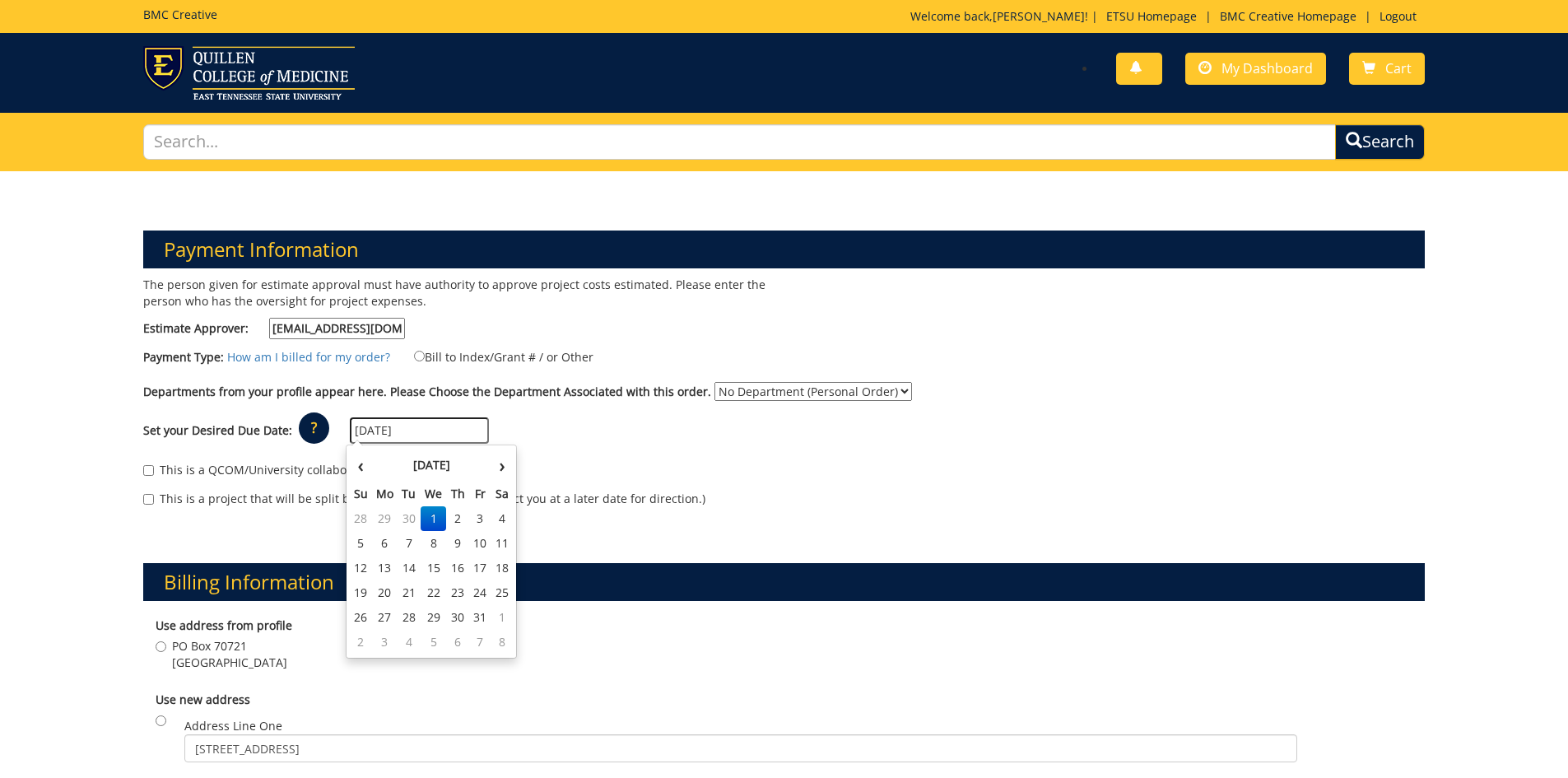
click at [481, 566] on td "17" at bounding box center [480, 567] width 22 height 24
type input "[DATE]"
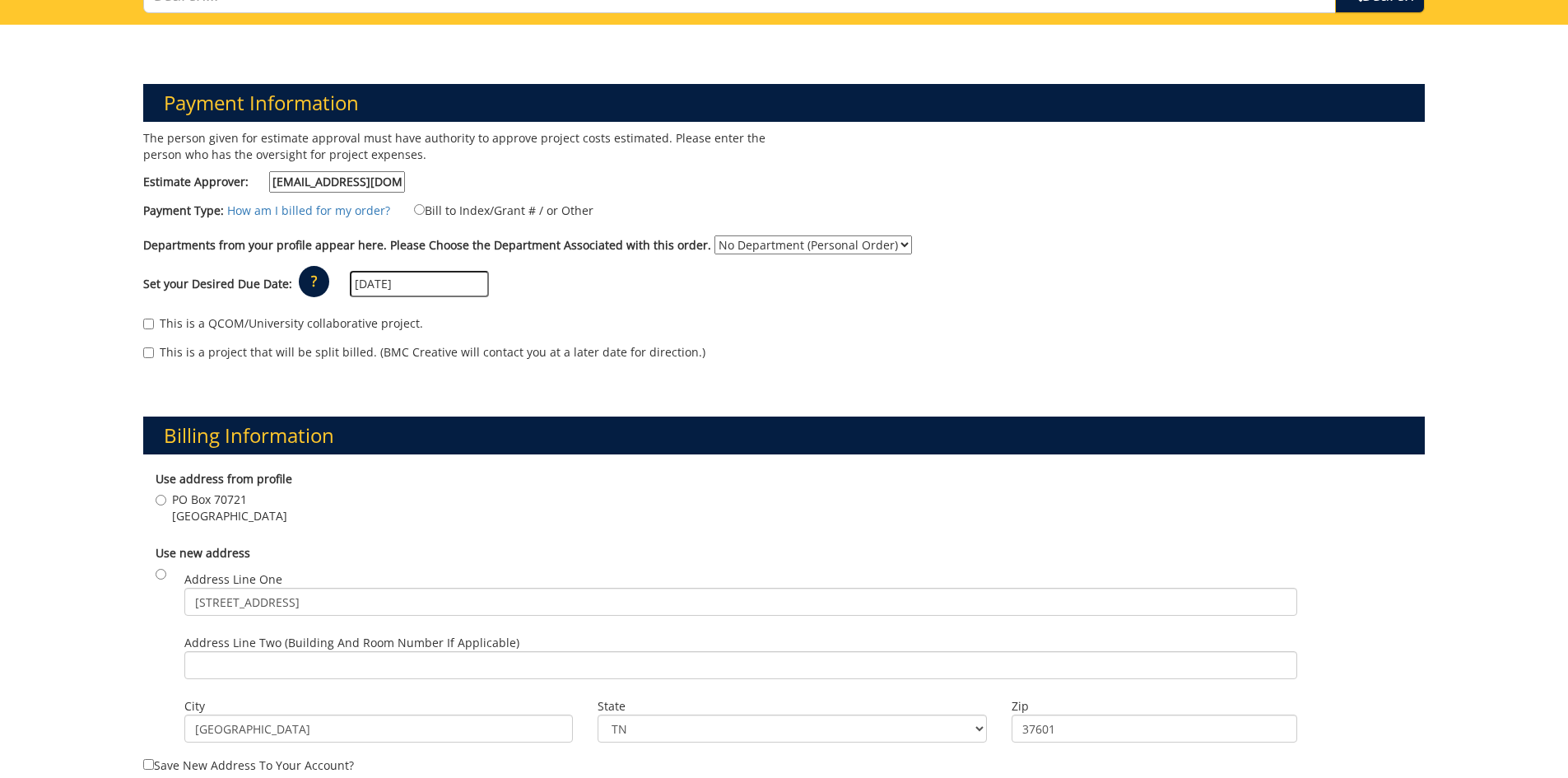
scroll to position [165, 0]
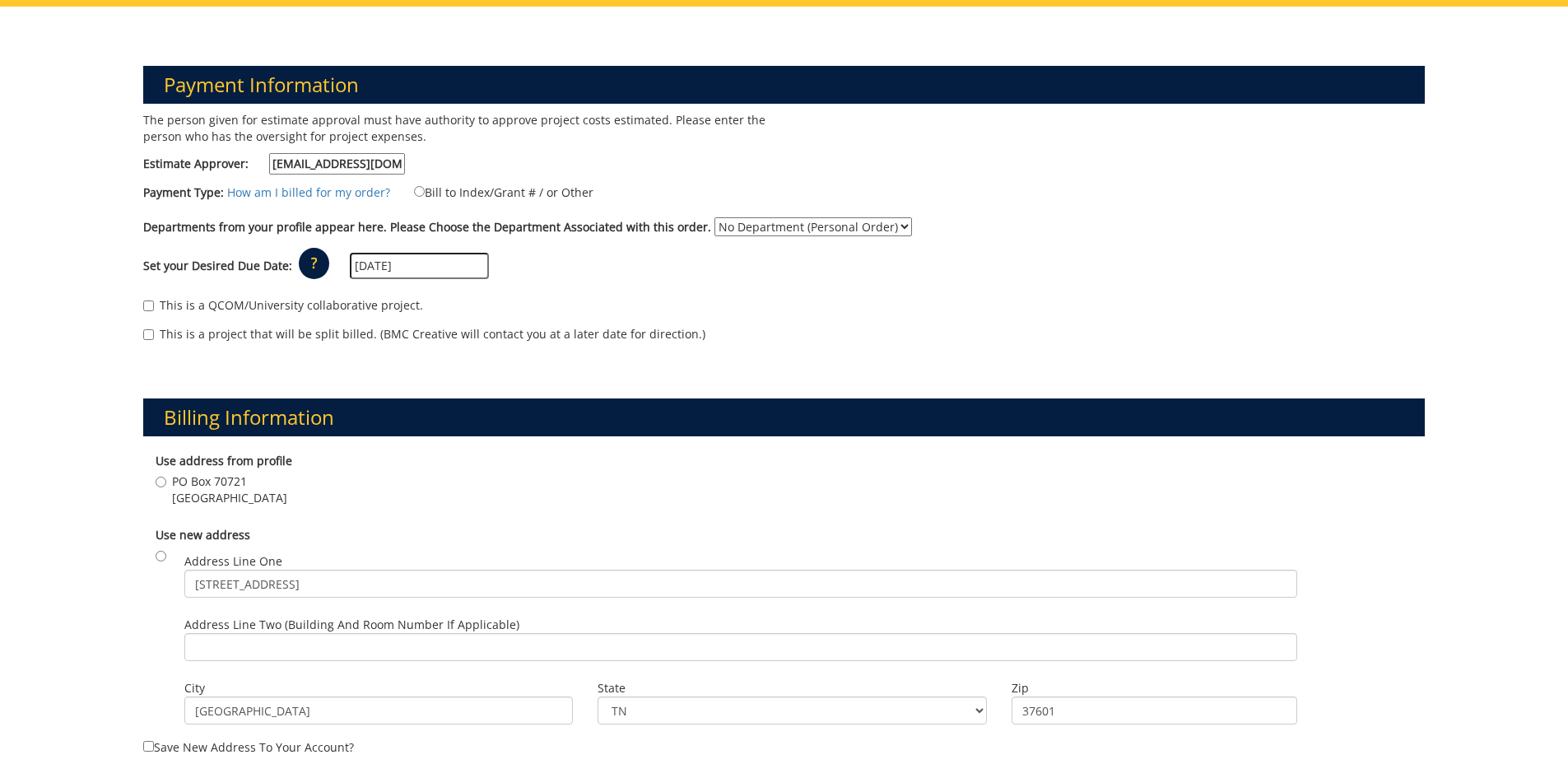
click at [193, 493] on span "Johnson City , TN 37614" at bounding box center [229, 498] width 115 height 17
click at [166, 487] on input "PO Box 70721 Johnson City , TN 37614" at bounding box center [160, 481] width 11 height 11
radio input "true"
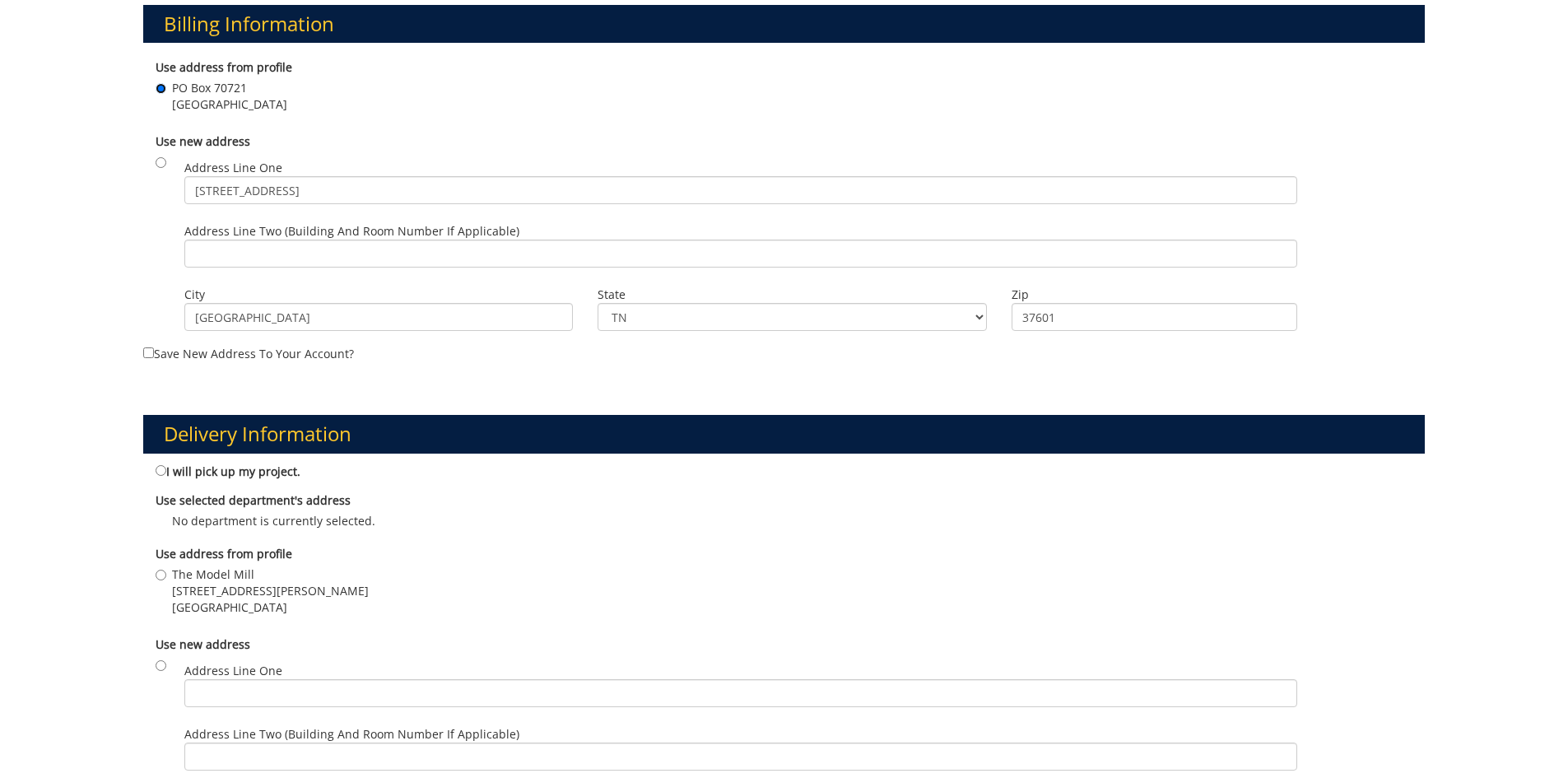
scroll to position [576, 0]
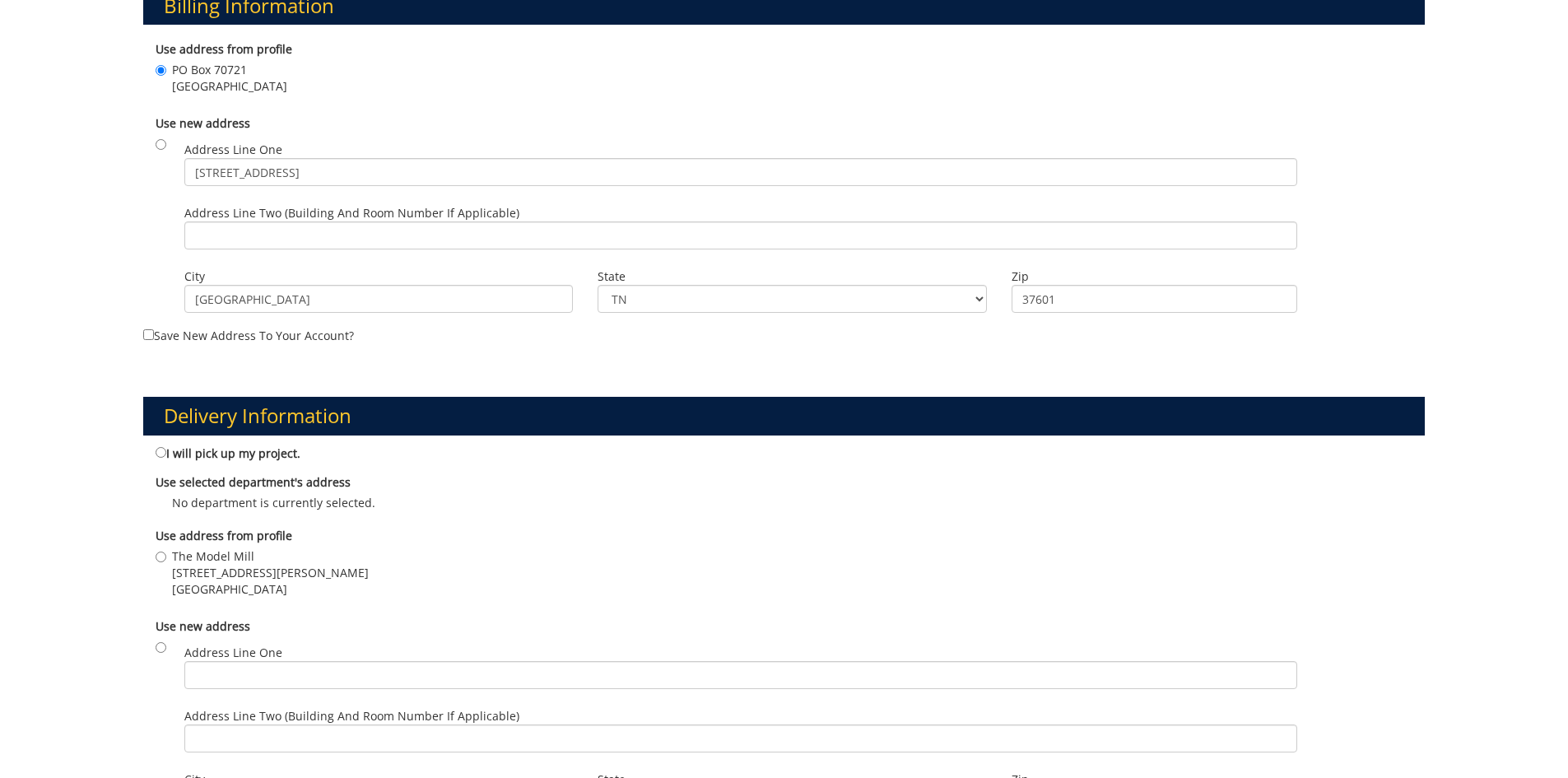
click at [200, 565] on span "[STREET_ADDRESS][PERSON_NAME]" at bounding box center [270, 573] width 197 height 17
click at [166, 562] on input "The Model Mill 602 Sevier Street Johnson City , TN 37614" at bounding box center [160, 557] width 11 height 11
radio input "true"
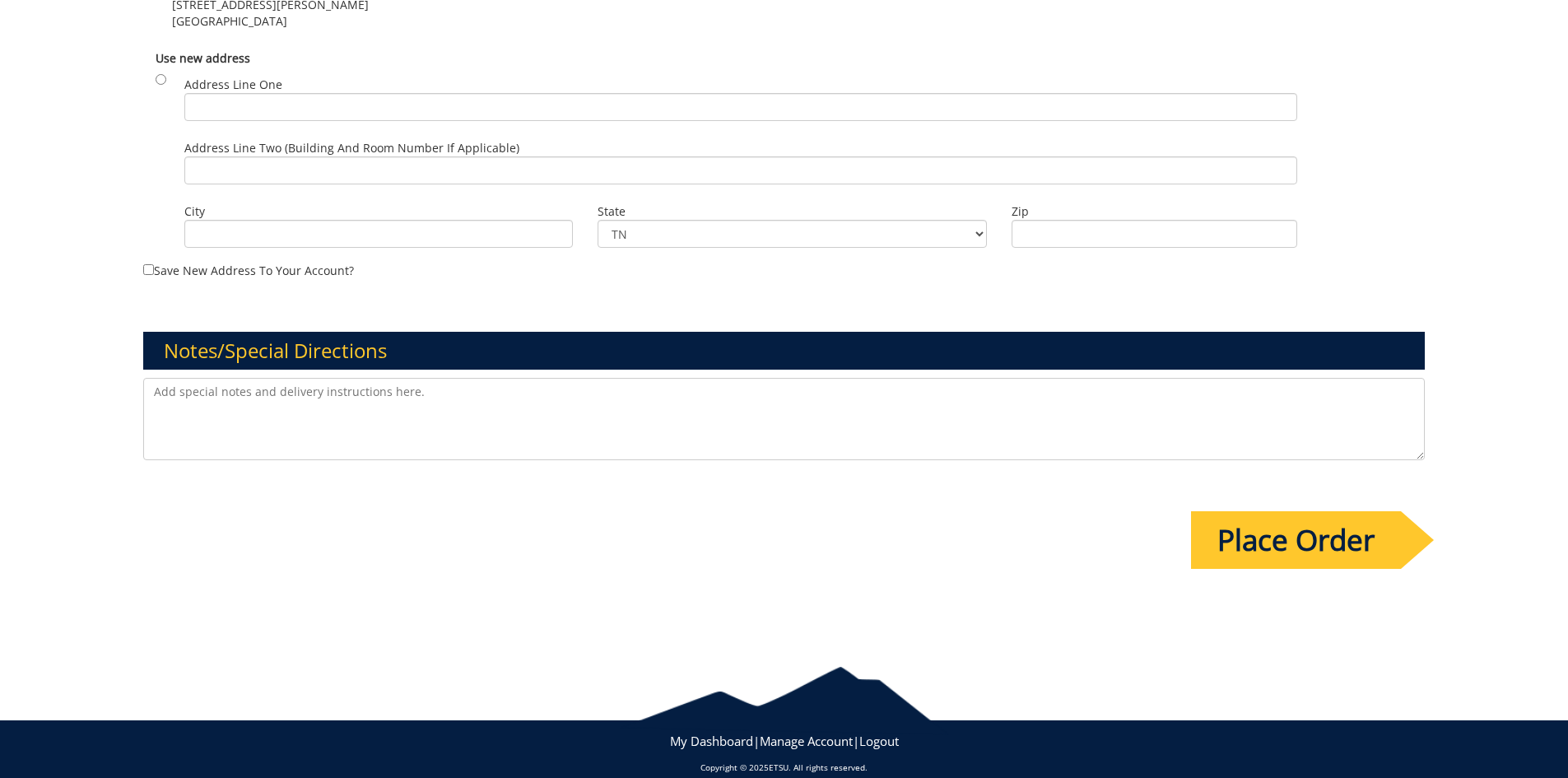
scroll to position [1153, 0]
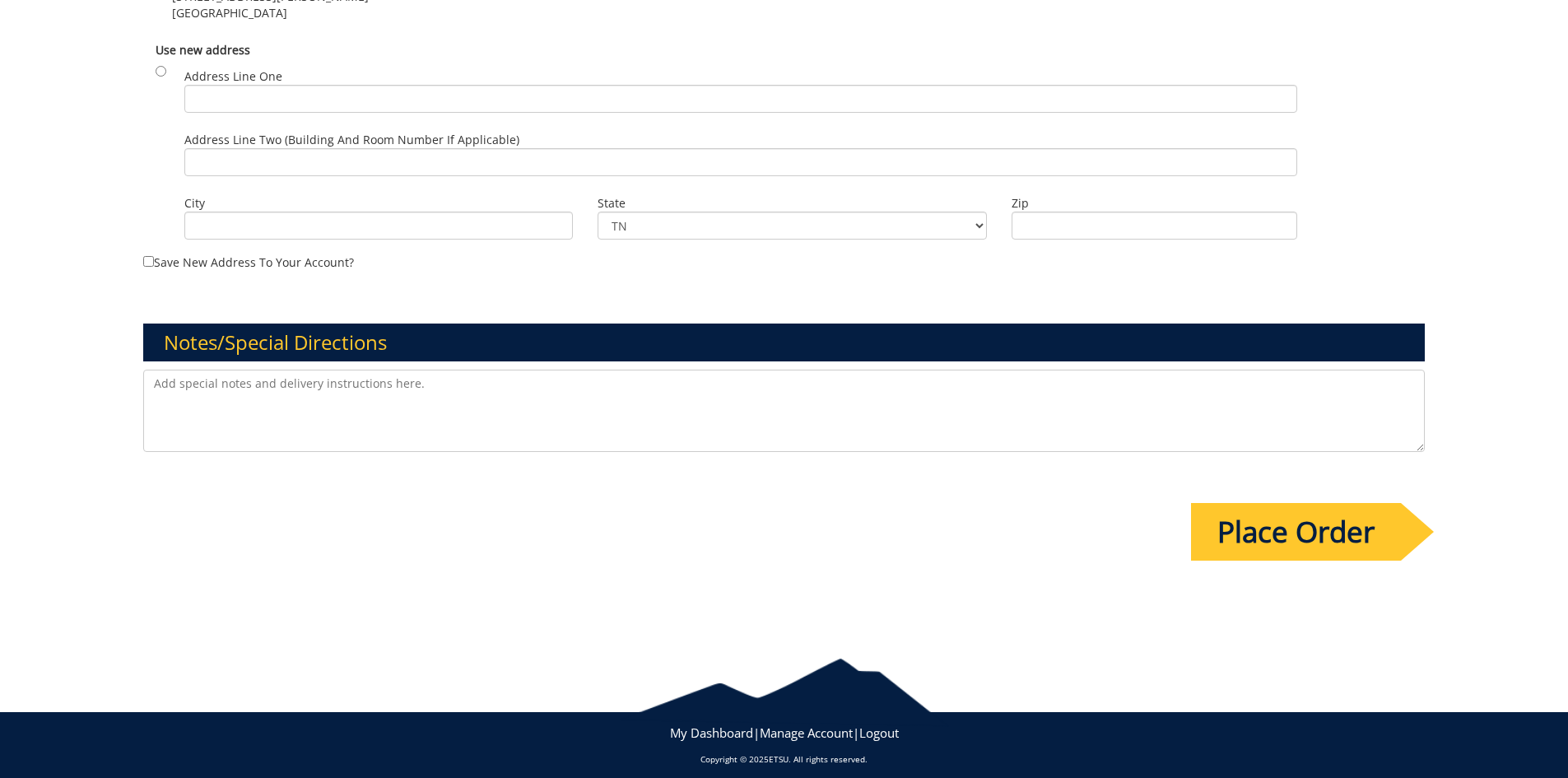
click at [1362, 525] on input "Place Order" at bounding box center [1296, 532] width 210 height 58
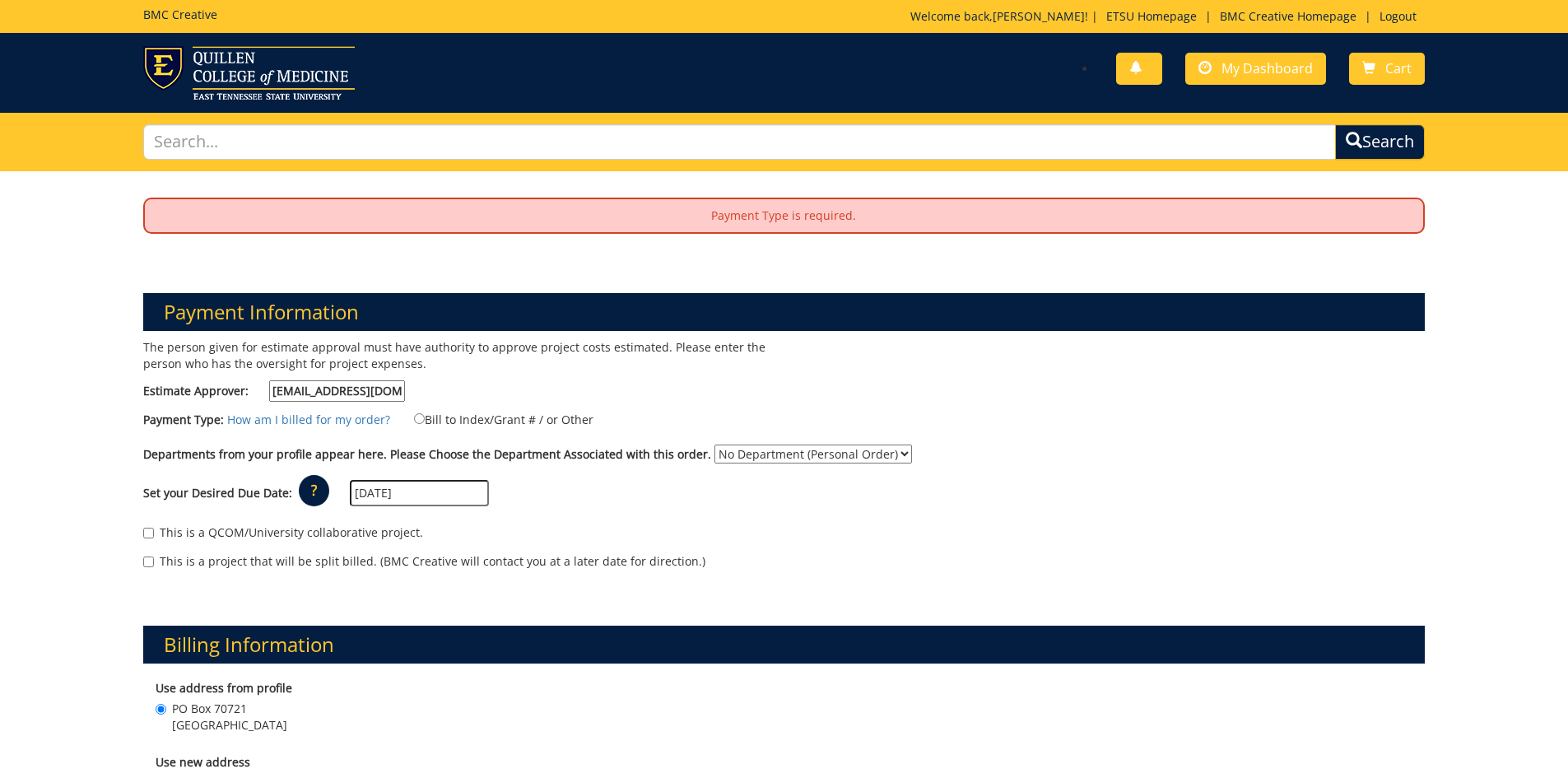
click at [446, 421] on label "Bill to Index/Grant # / or Other" at bounding box center [493, 419] width 200 height 18
click at [425, 421] on input "Bill to Index/Grant # / or Other" at bounding box center [419, 418] width 11 height 11
radio input "true"
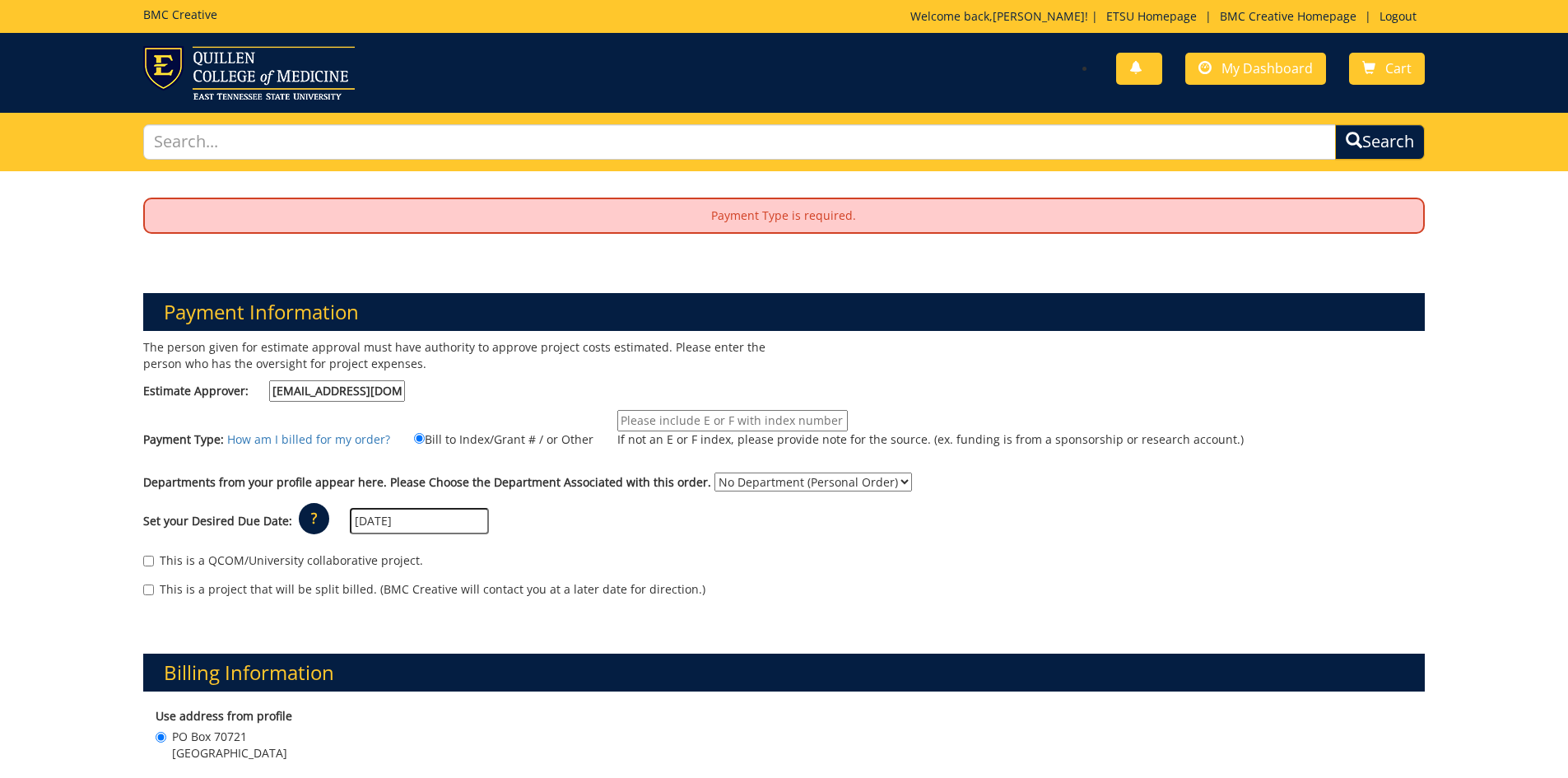
click at [680, 423] on input "If not an E or F index, please provide note for the source. (ex. funding is fro…" at bounding box center [732, 420] width 230 height 21
type input "E62000"
click at [721, 534] on div "Set your Desired Due Date: ? × How long will my project take to finish? : Pleas…" at bounding box center [784, 522] width 1307 height 45
click at [776, 475] on select "No Department (Personal Order) Advancement (ADV)" at bounding box center [813, 482] width 197 height 19
select select "276"
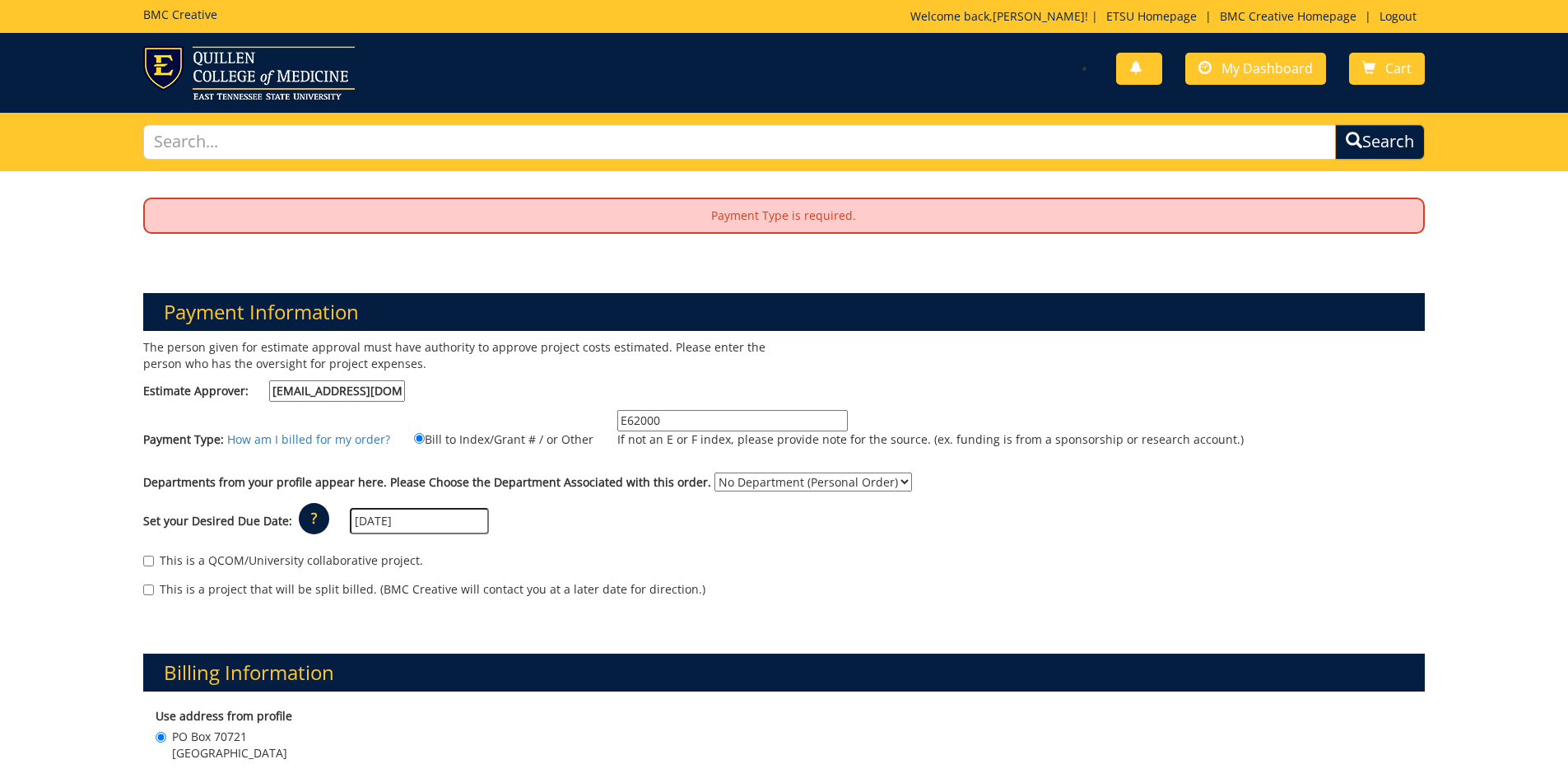
click at [715, 473] on select "No Department (Personal Order) Advancement (ADV)" at bounding box center [813, 482] width 197 height 19
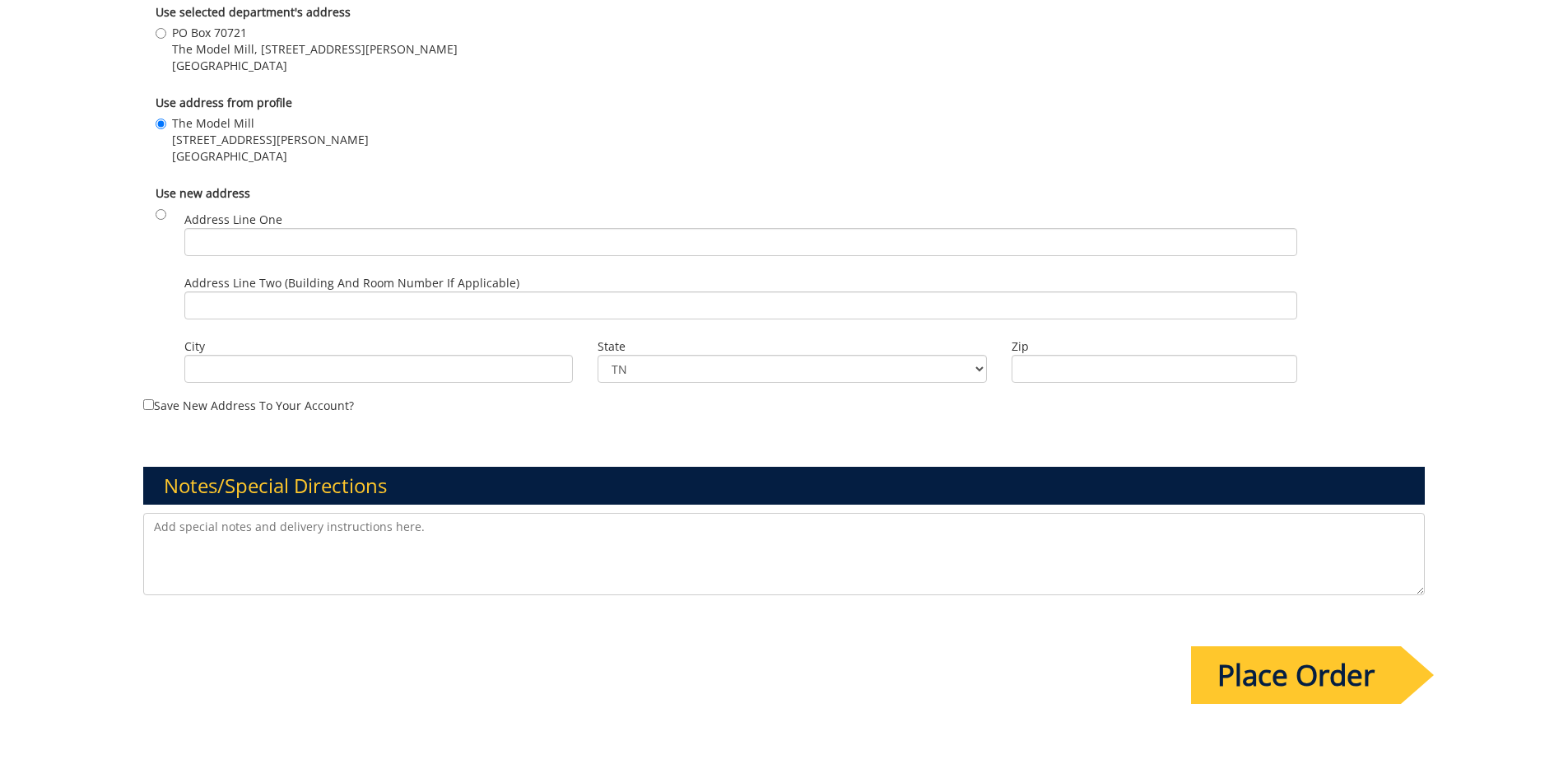
scroll to position [1292, 0]
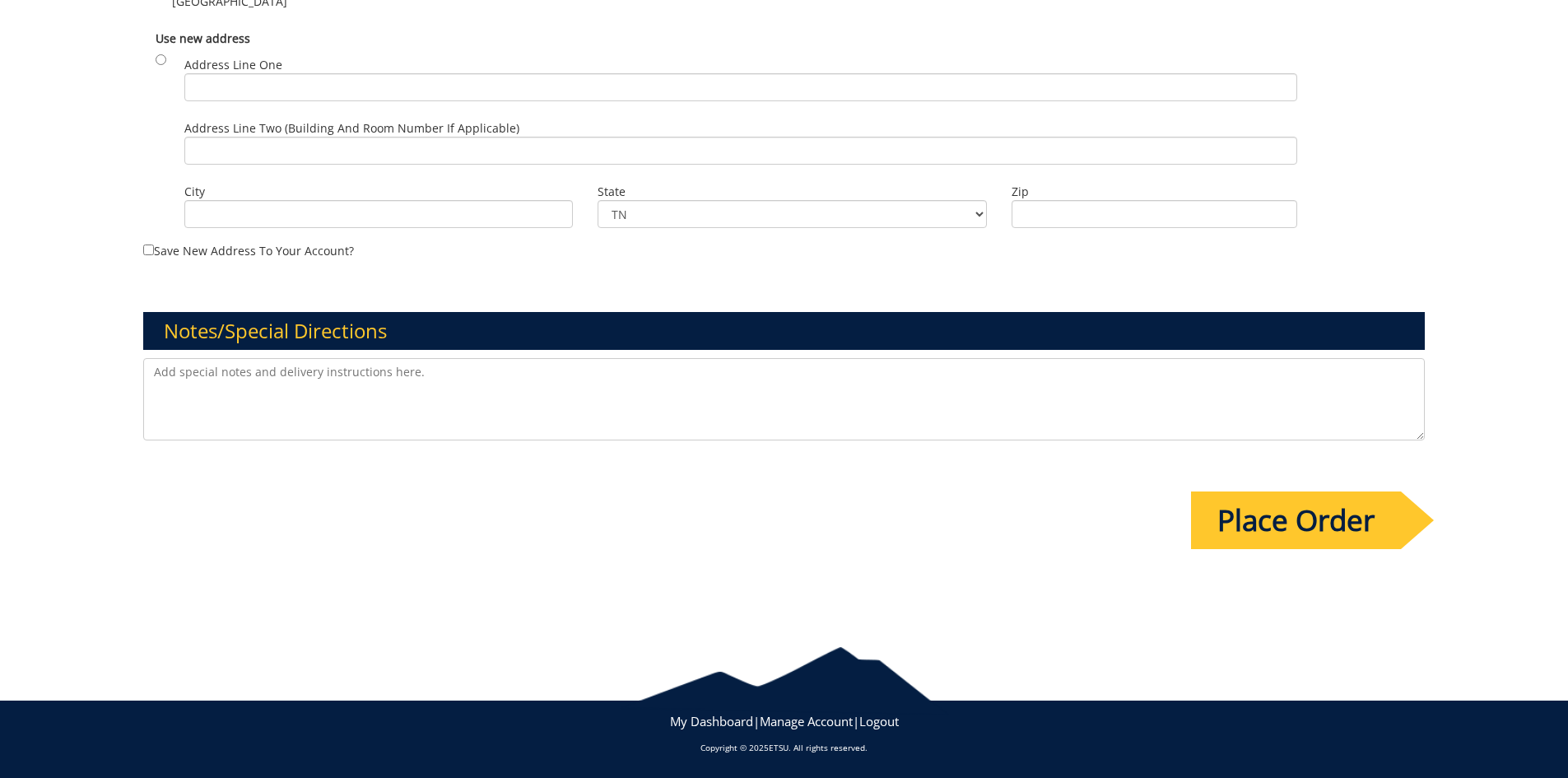
click at [1303, 526] on input "Place Order" at bounding box center [1296, 520] width 210 height 58
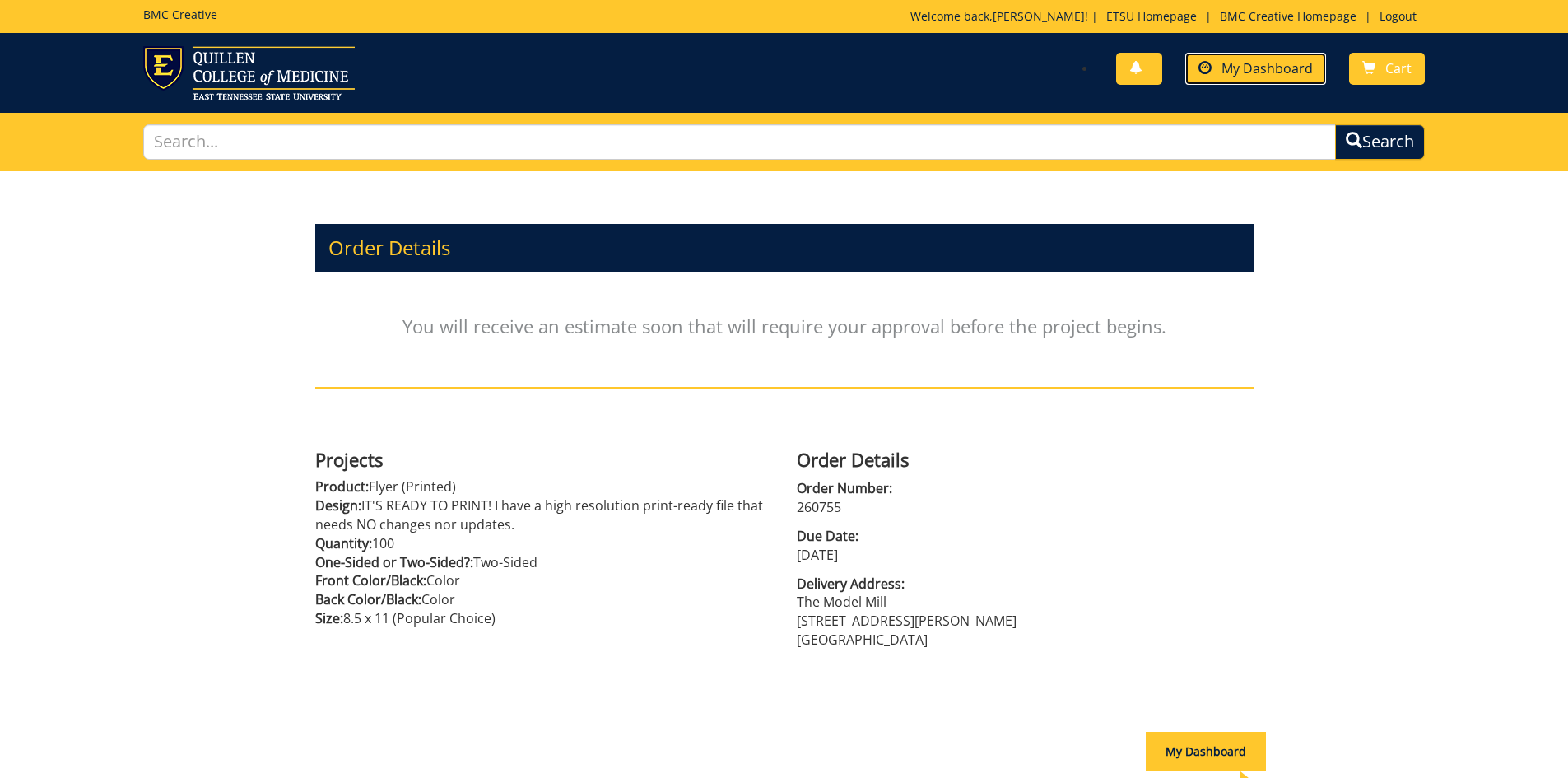
click at [1245, 79] on link "My Dashboard" at bounding box center [1256, 69] width 141 height 32
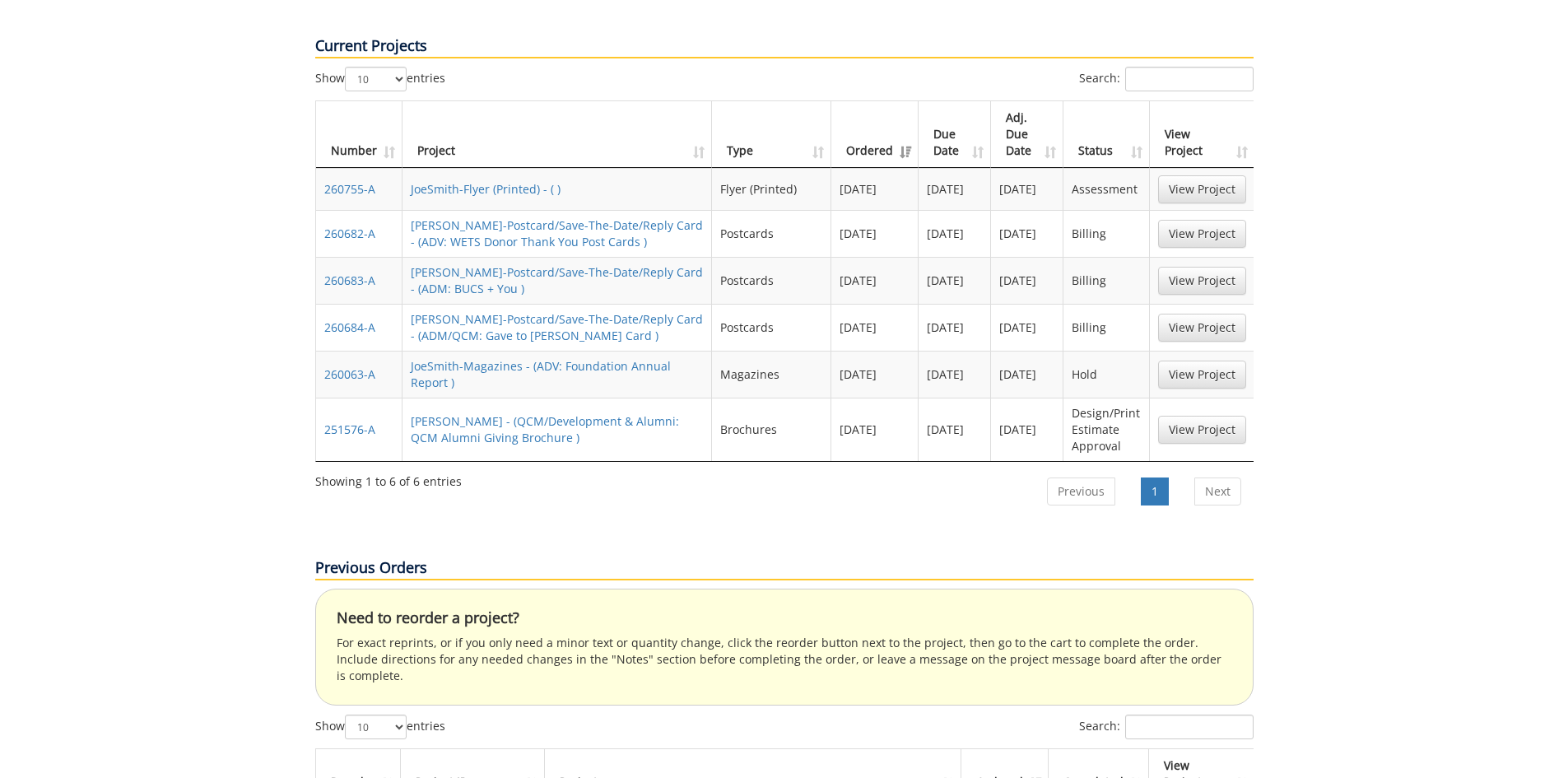
scroll to position [823, 0]
